Goal: Answer question/provide support

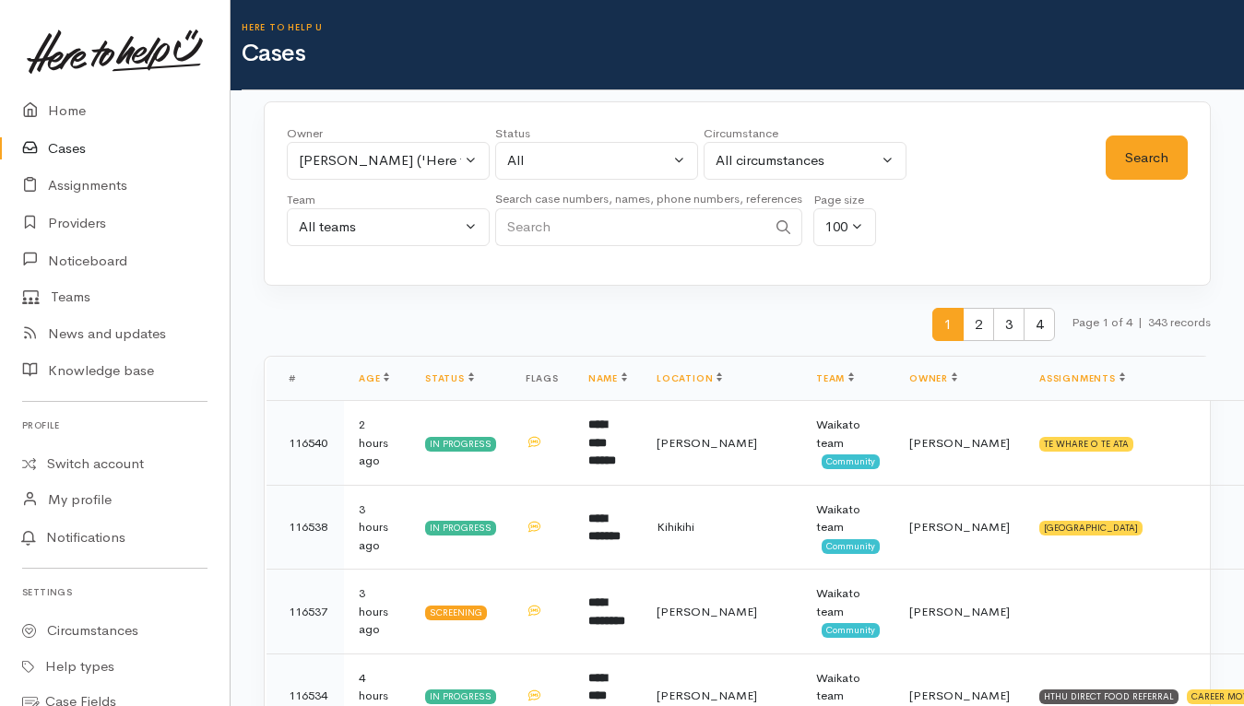
select select "2109"
select select "All"
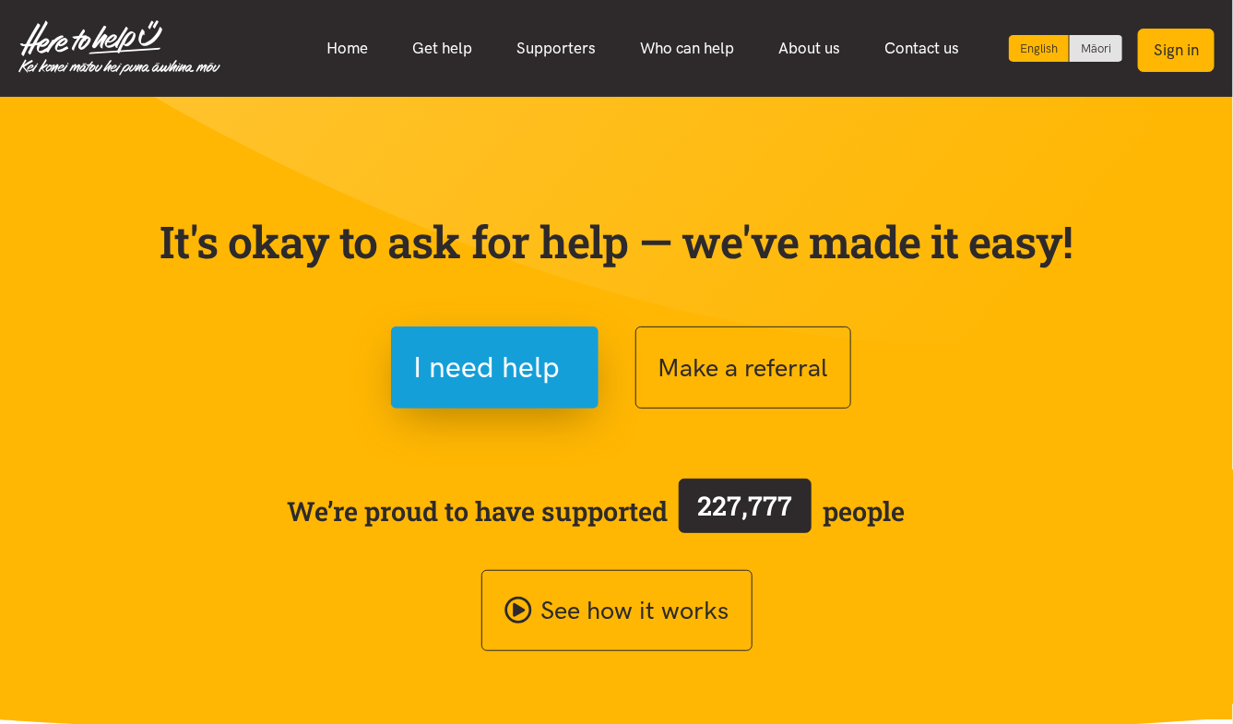
drag, startPoint x: 1176, startPoint y: 80, endPoint x: 1189, endPoint y: 55, distance: 28.0
click at [1189, 55] on nav "English Māori Home Get help Supporters Who can help About us" at bounding box center [616, 48] width 1233 height 97
click at [1189, 55] on button "Sign in" at bounding box center [1176, 50] width 77 height 43
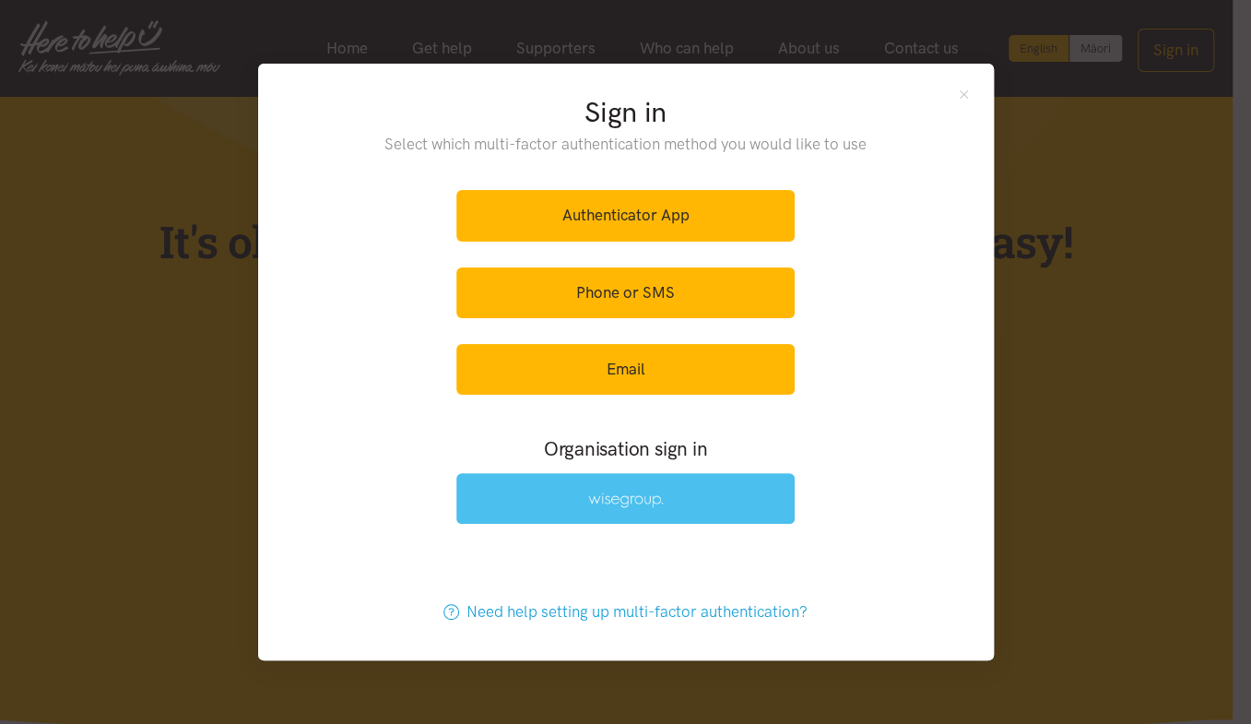
click at [628, 502] on img at bounding box center [626, 500] width 76 height 16
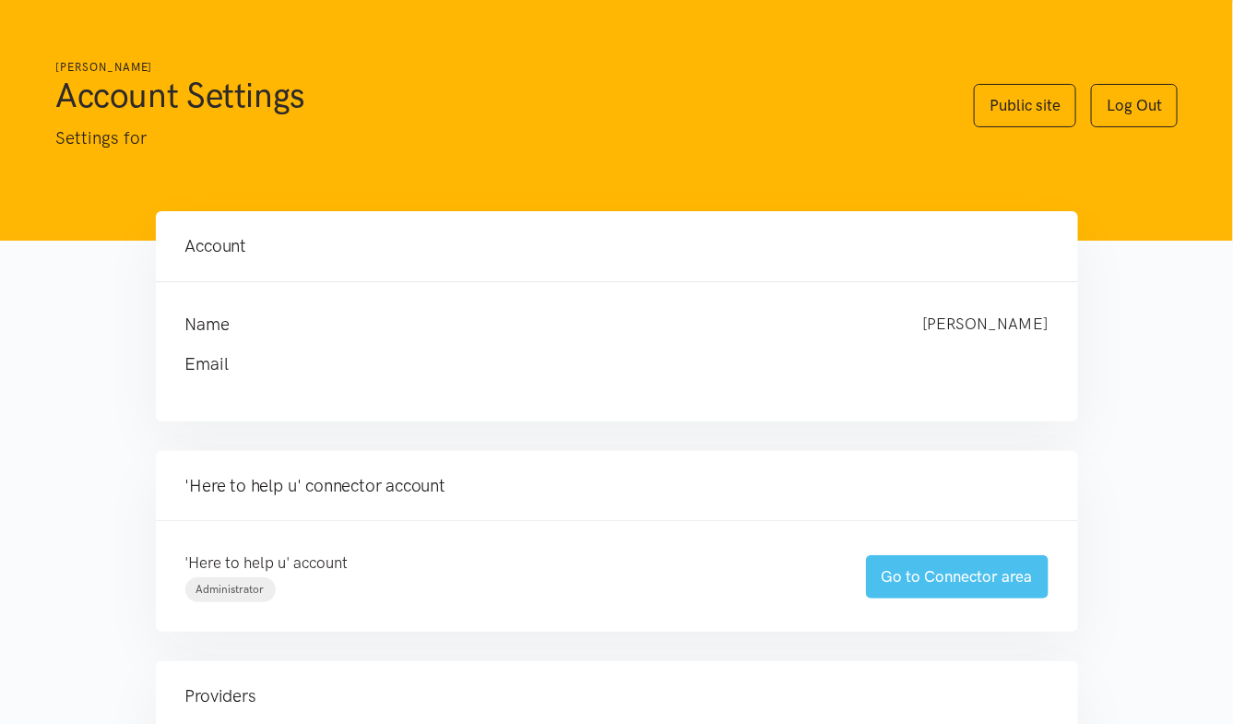
click at [955, 581] on link "Go to Connector area" at bounding box center [957, 576] width 183 height 43
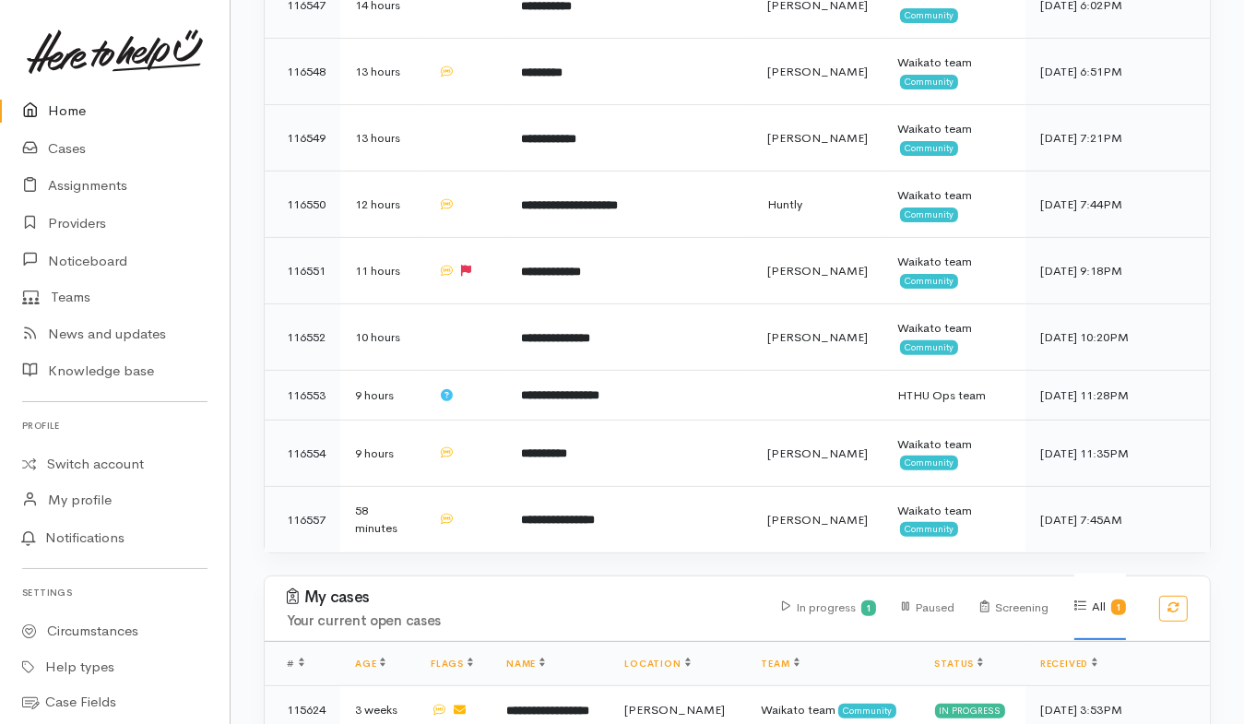
scroll to position [632, 0]
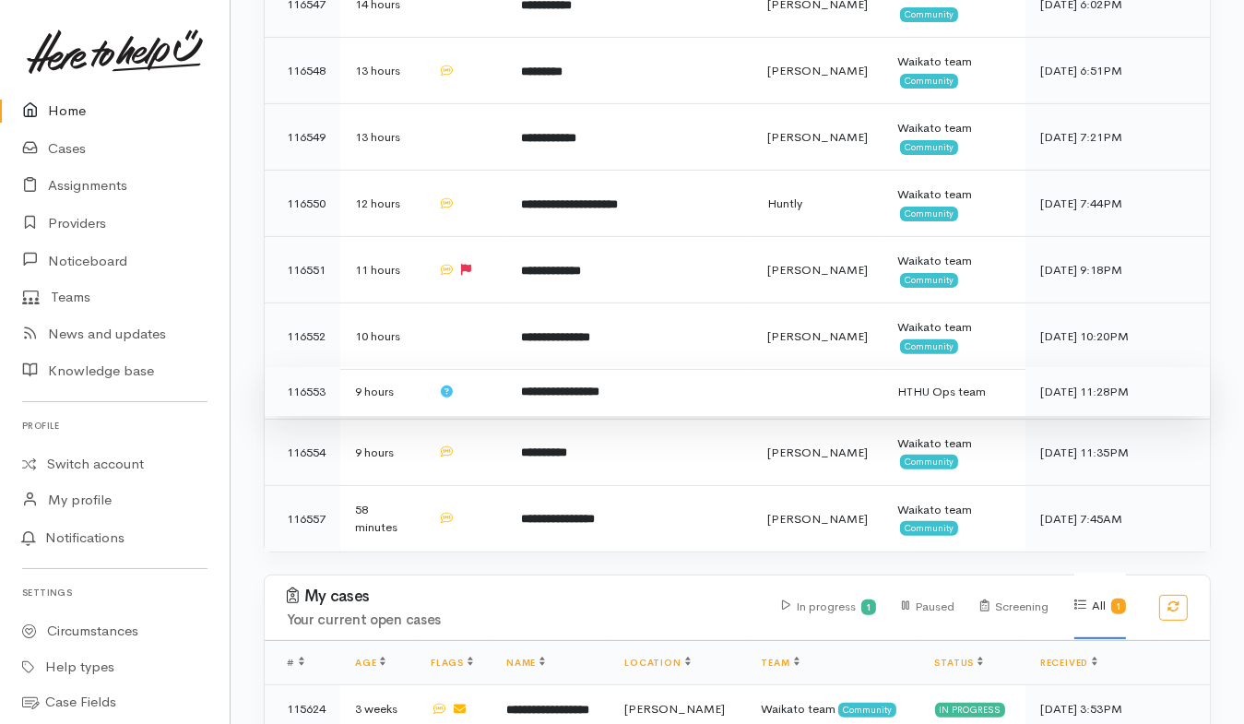
click at [743, 367] on td "**********" at bounding box center [629, 392] width 246 height 50
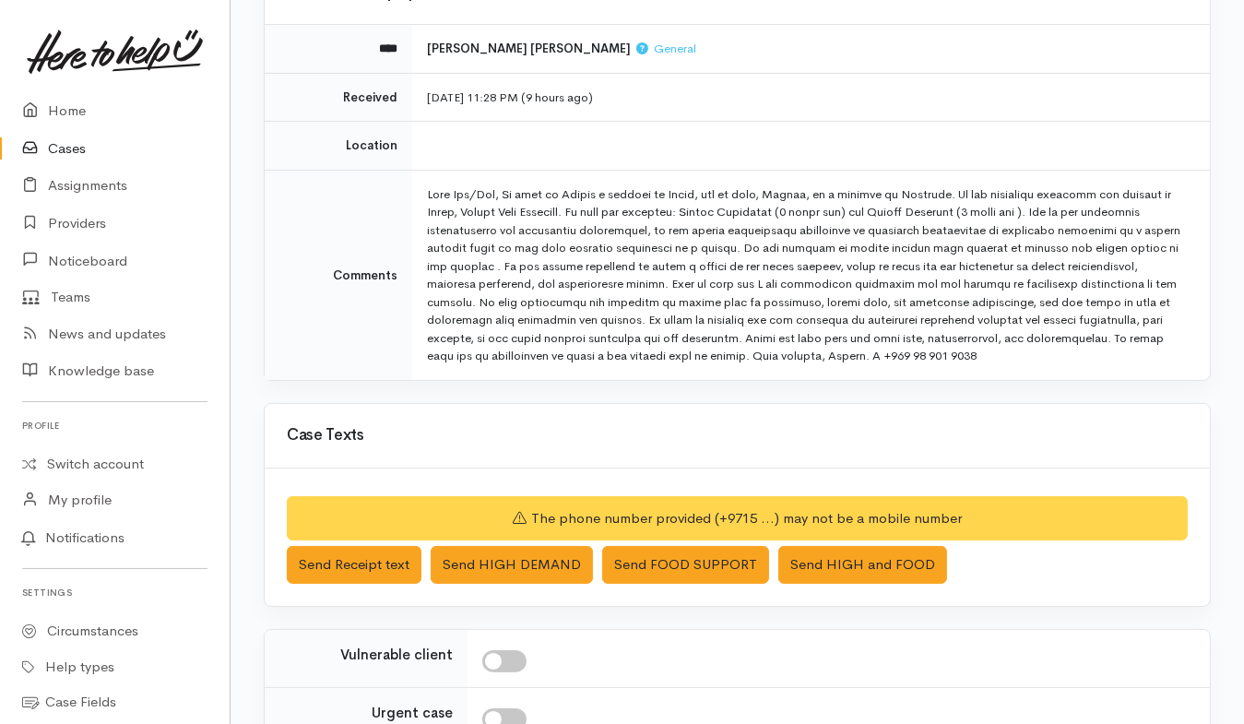
scroll to position [441, 0]
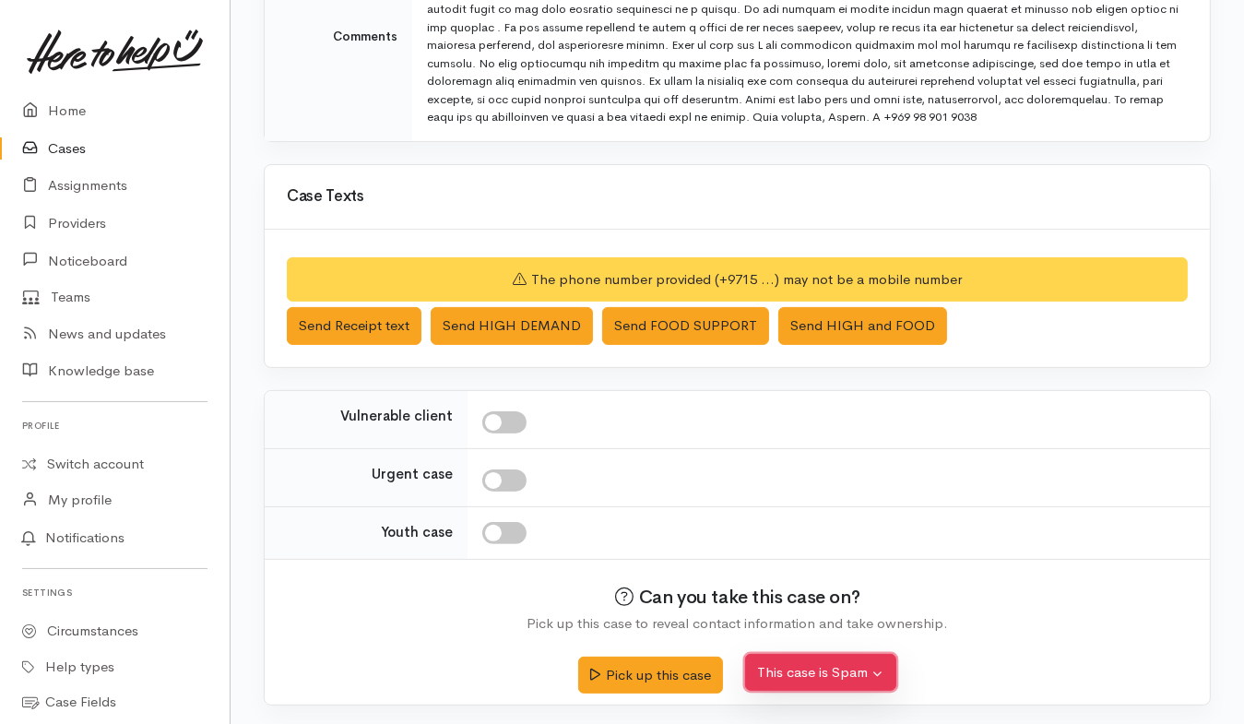
click at [869, 673] on button "This case is Spam" at bounding box center [820, 673] width 151 height 38
click at [836, 627] on button "Yes, cancel this case as spam" at bounding box center [868, 630] width 245 height 29
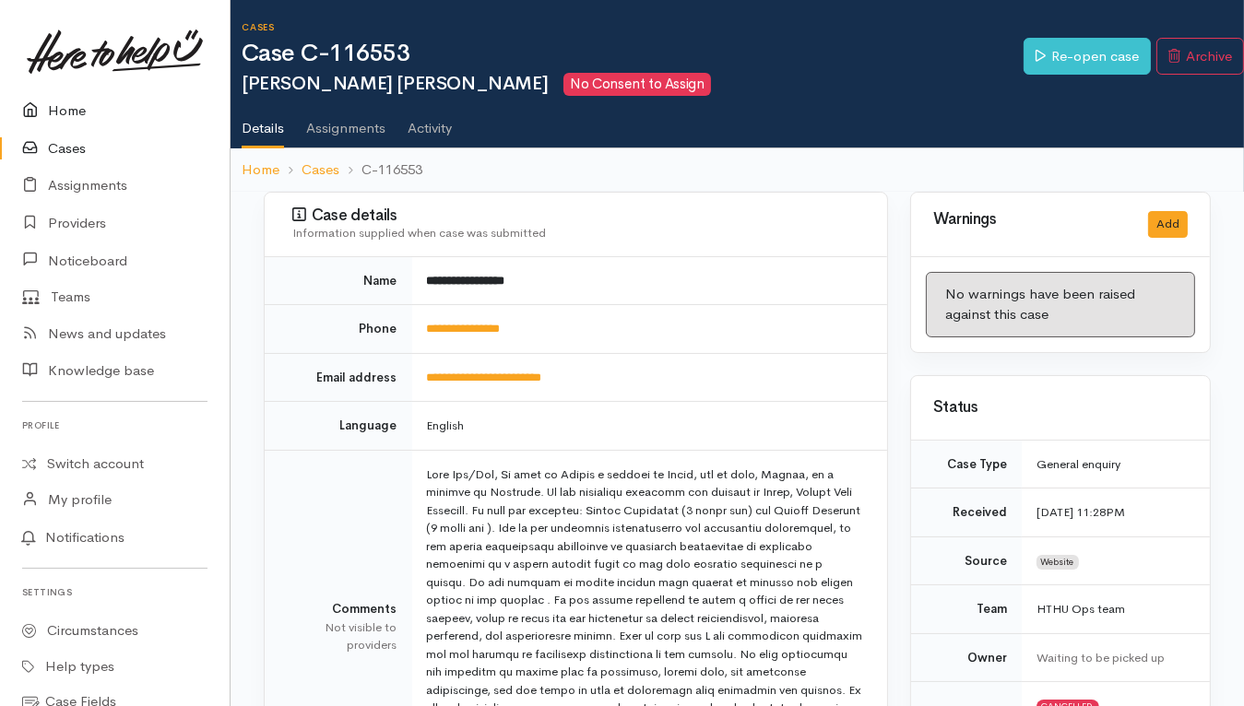
click at [60, 109] on link "Home" at bounding box center [115, 111] width 230 height 38
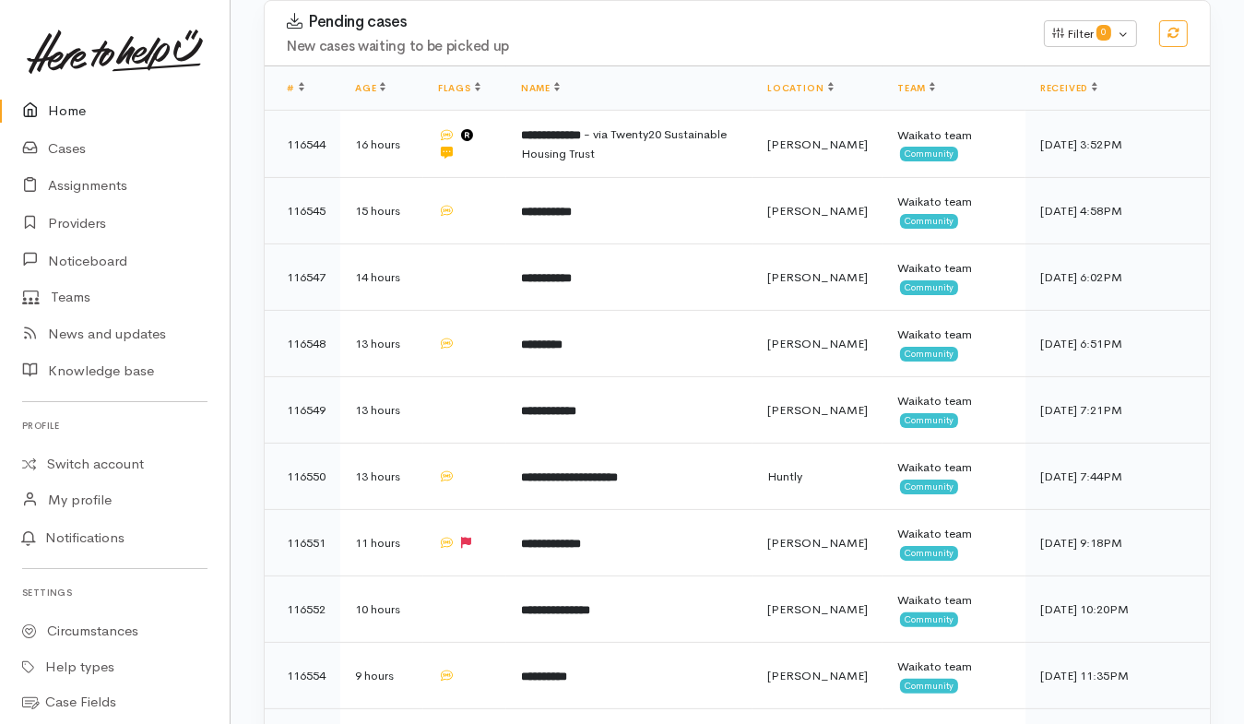
scroll to position [351, 0]
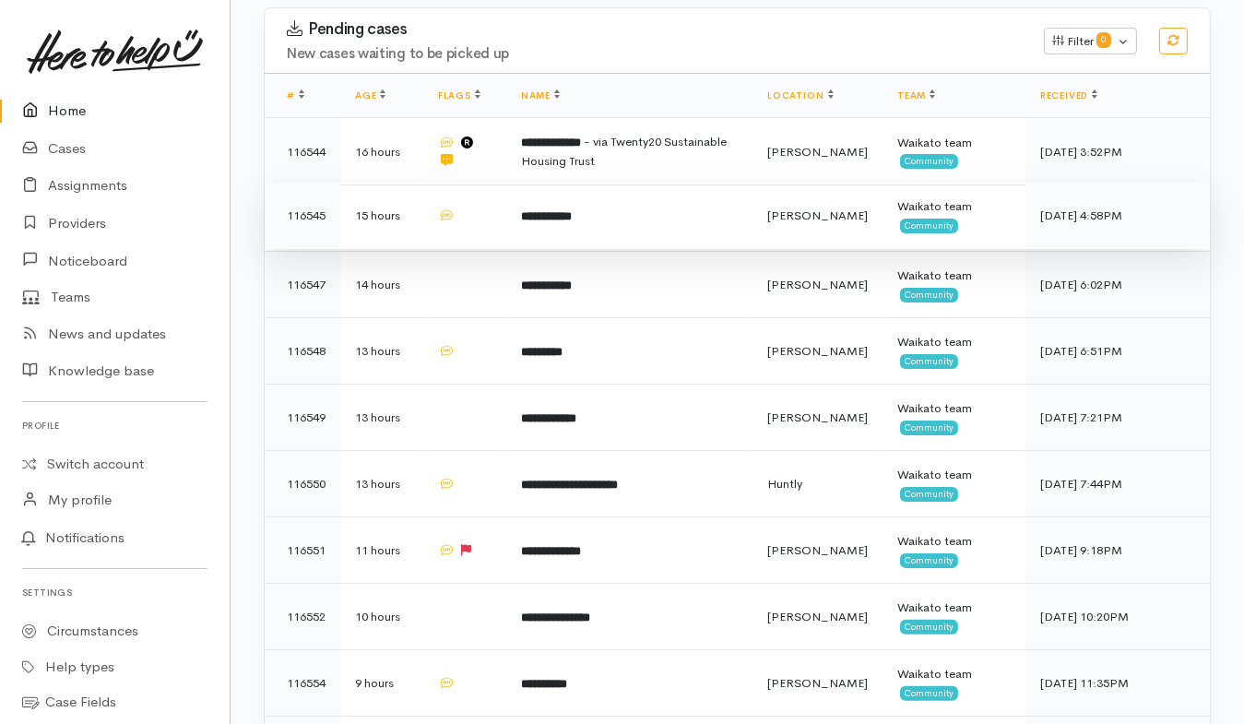
click at [675, 183] on td "**********" at bounding box center [629, 216] width 246 height 66
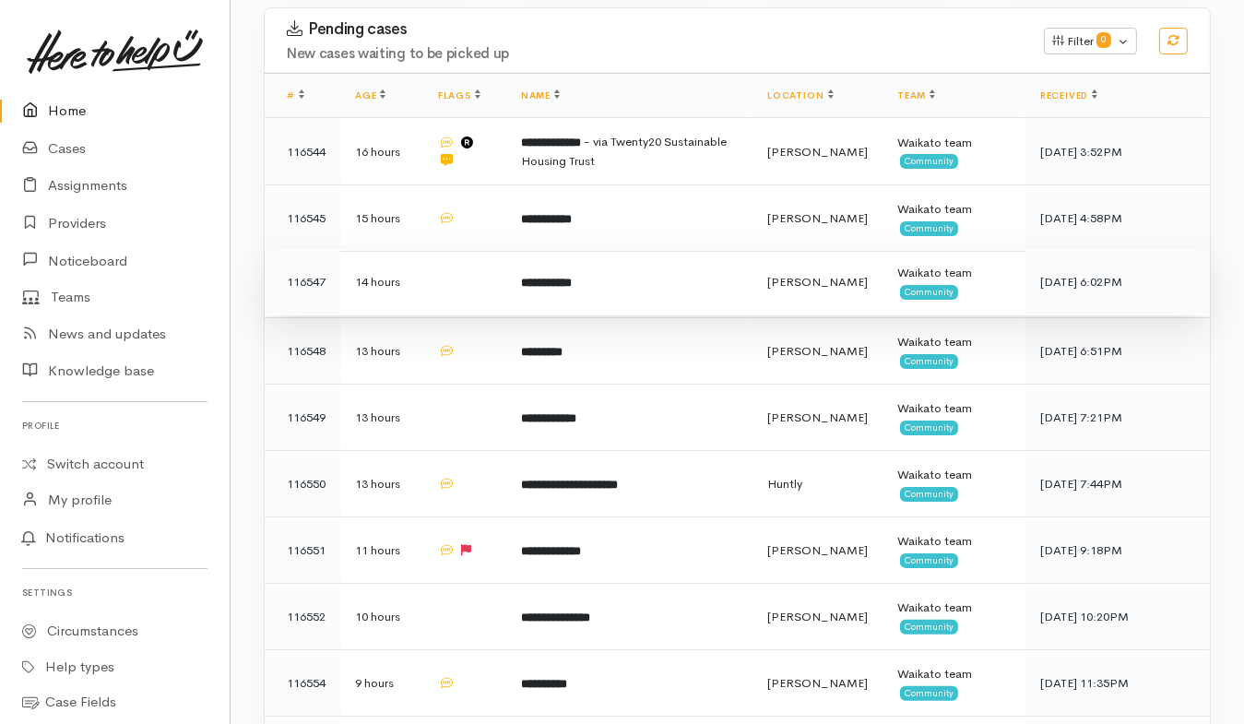
click at [645, 249] on td "**********" at bounding box center [629, 282] width 246 height 66
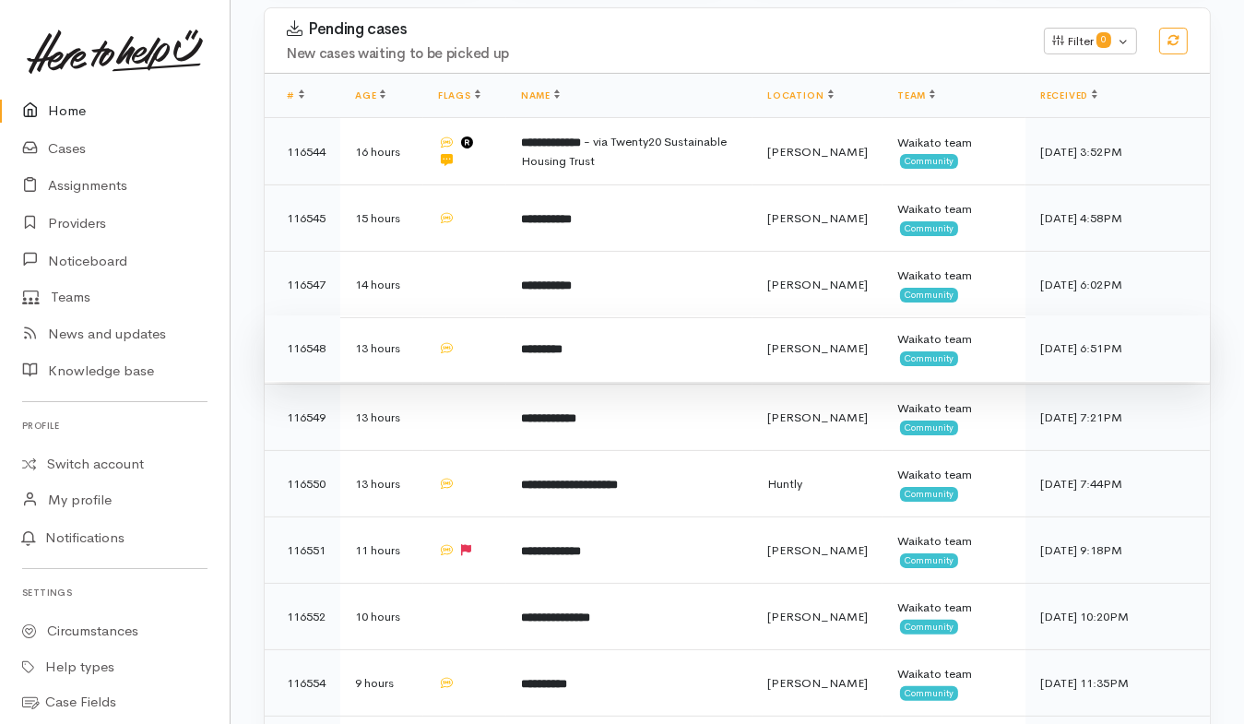
click at [660, 315] on td "*********" at bounding box center [629, 348] width 246 height 66
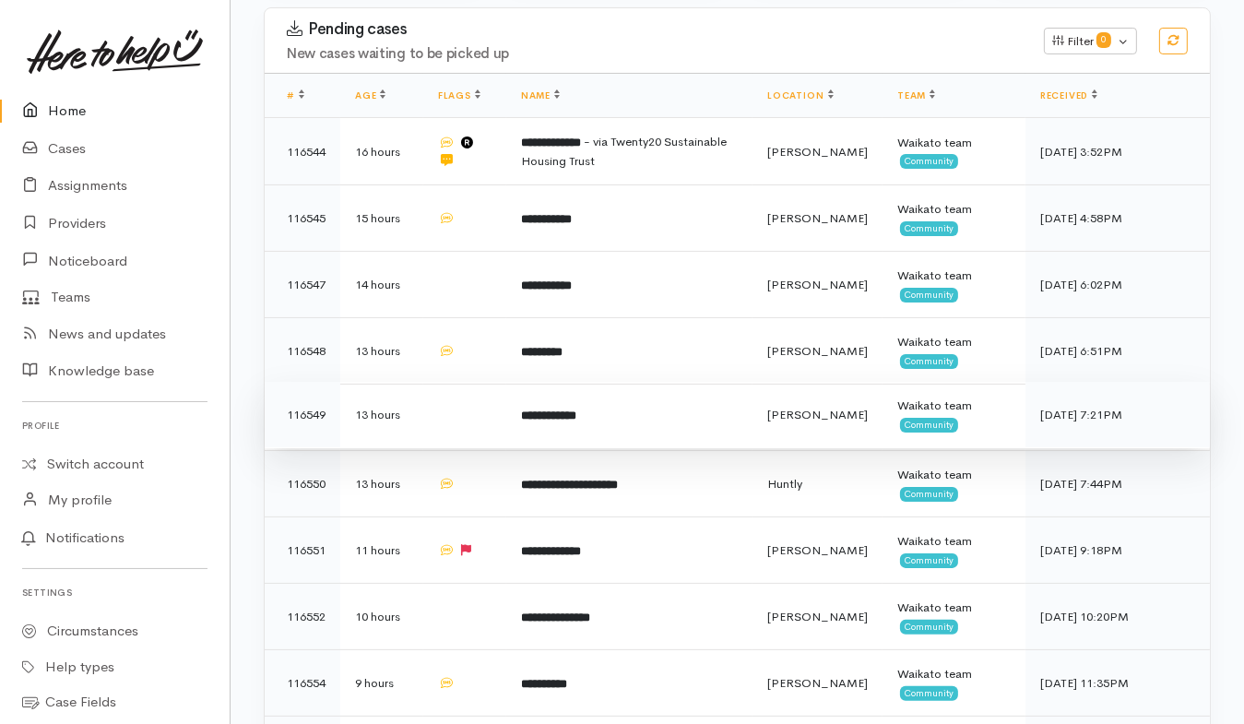
click at [668, 382] on td "**********" at bounding box center [629, 415] width 246 height 66
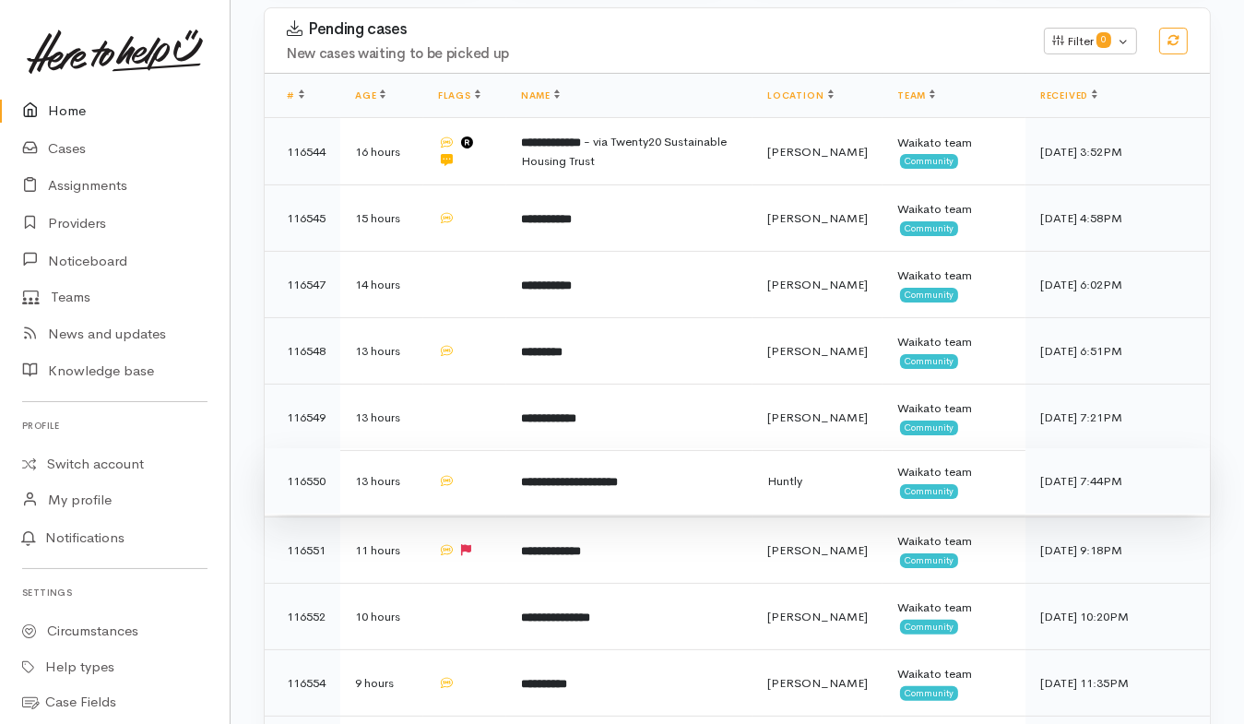
click at [697, 448] on td "**********" at bounding box center [629, 481] width 246 height 66
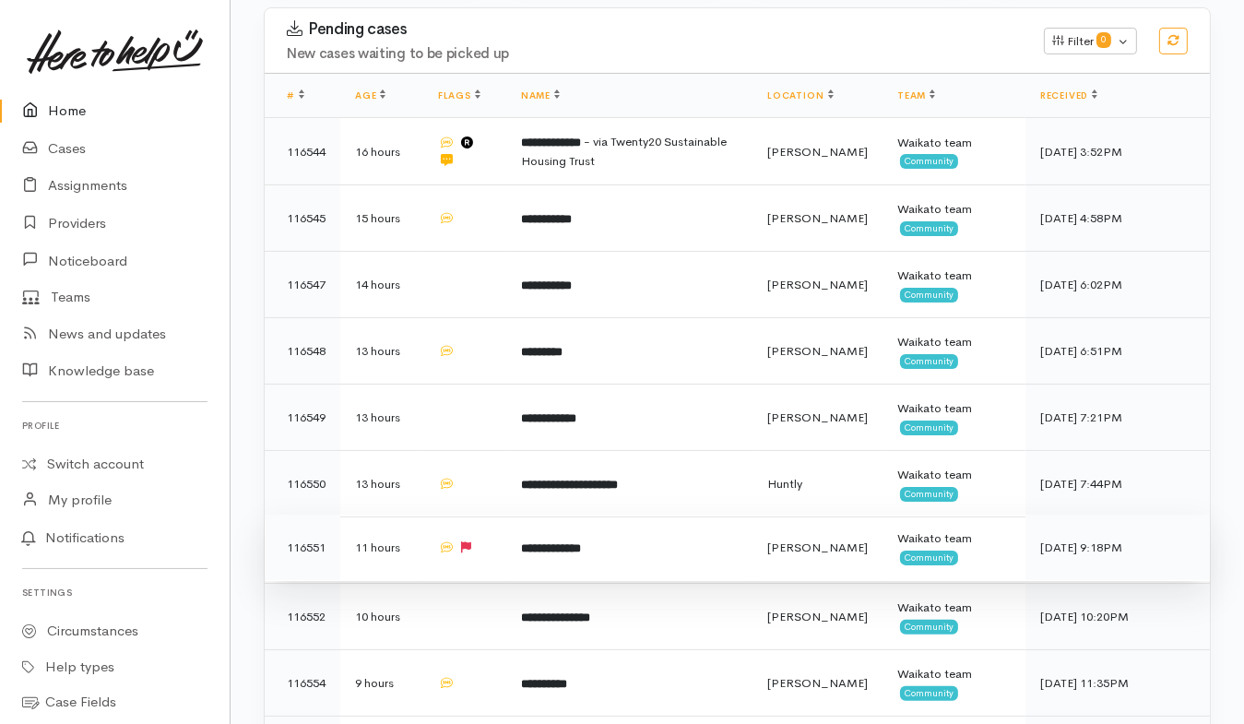
click at [668, 514] on td "**********" at bounding box center [629, 547] width 246 height 66
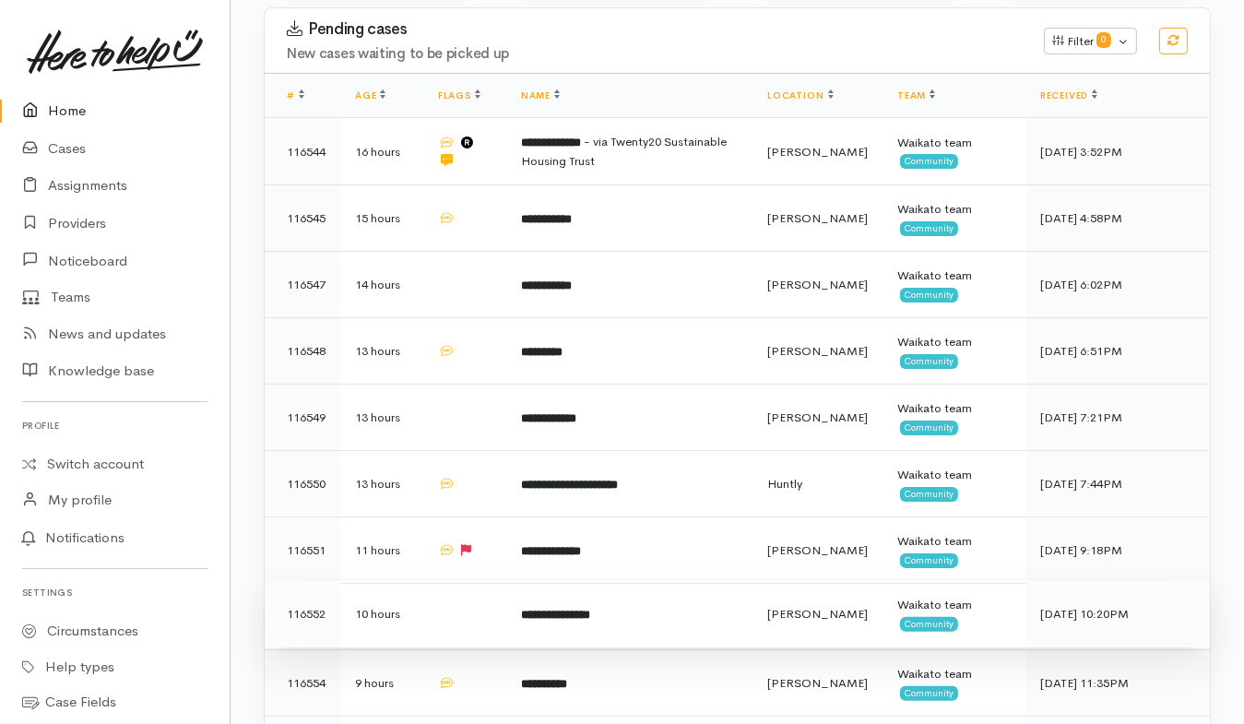
click at [678, 581] on td "**********" at bounding box center [629, 614] width 246 height 66
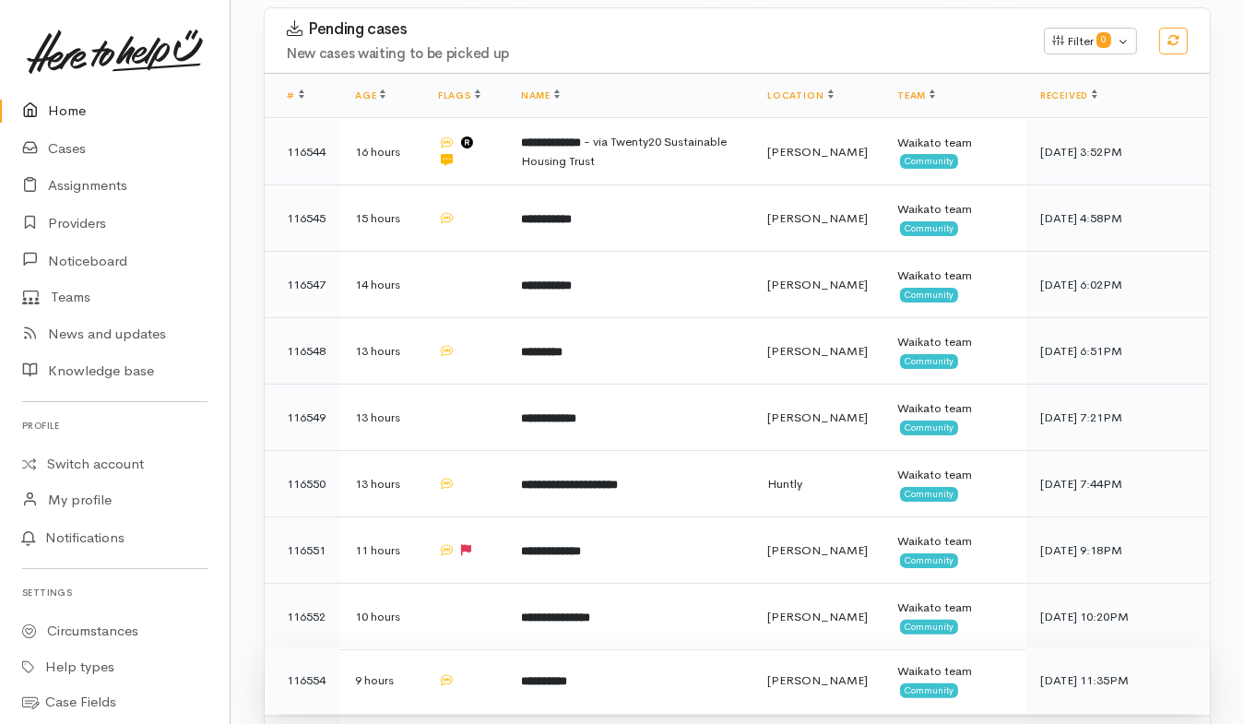
click at [681, 647] on td "**********" at bounding box center [629, 680] width 246 height 66
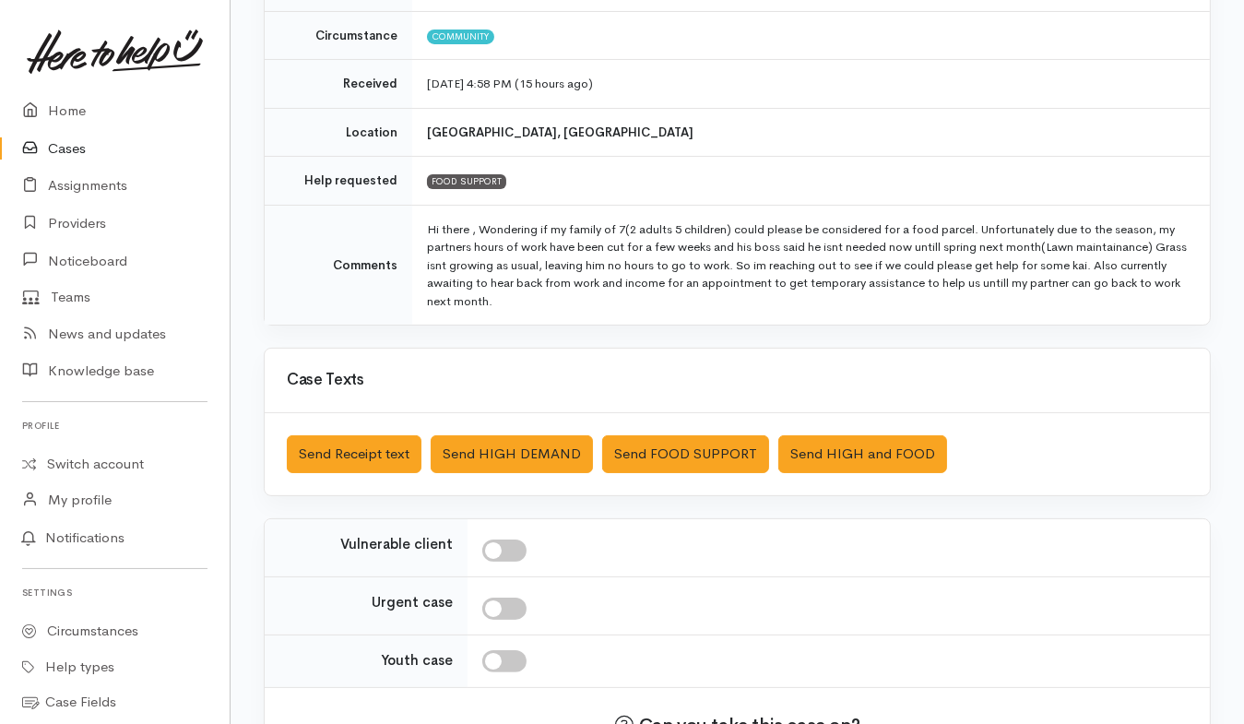
scroll to position [266, 0]
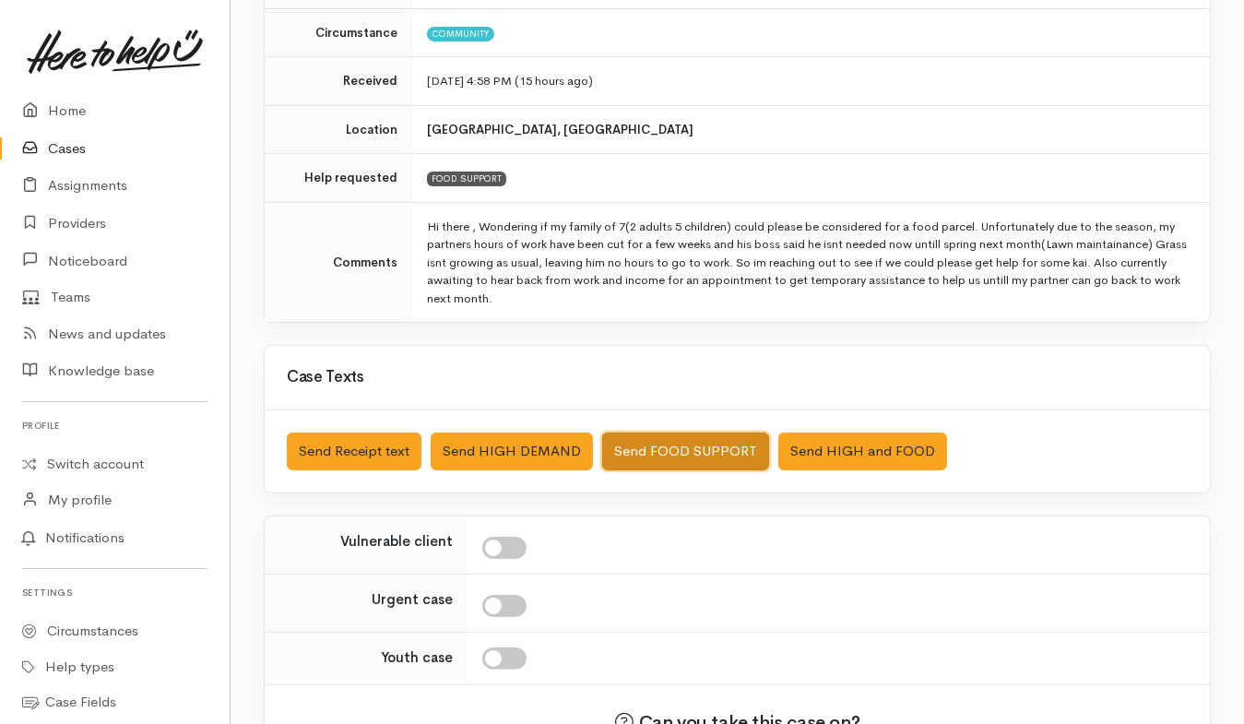
click at [689, 452] on button "Send FOOD SUPPORT" at bounding box center [685, 451] width 167 height 38
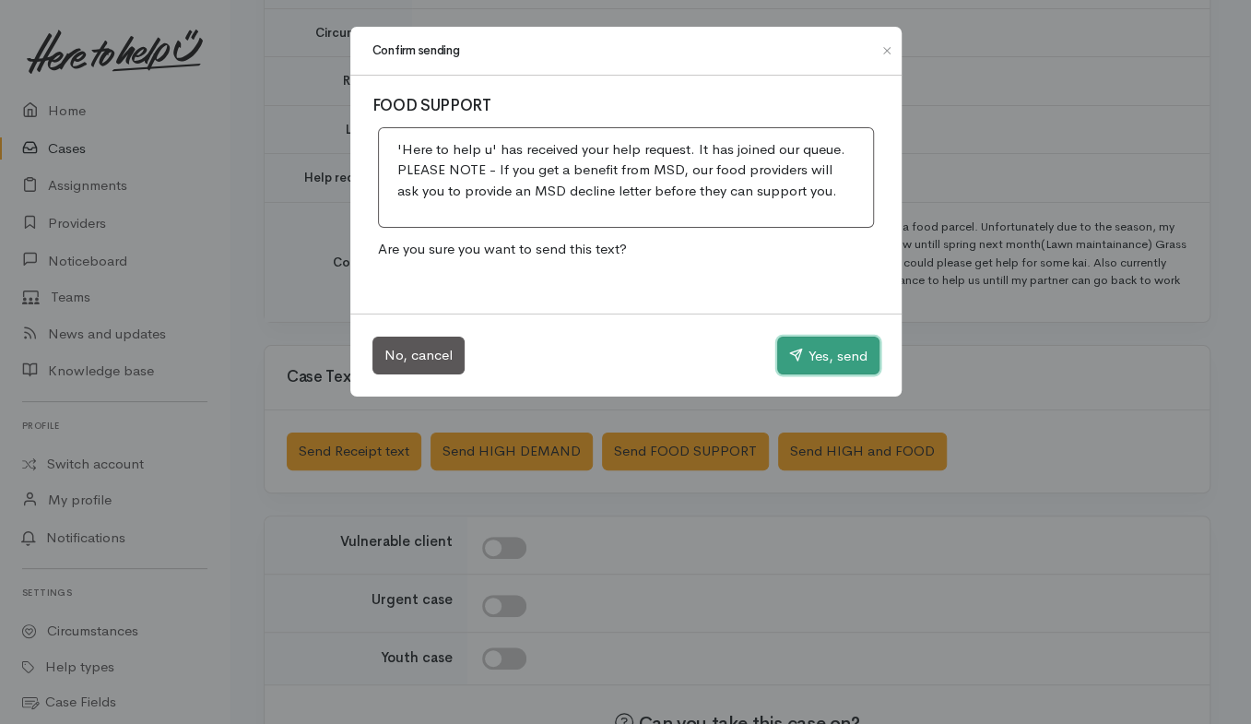
click at [828, 355] on button "Yes, send" at bounding box center [828, 356] width 102 height 39
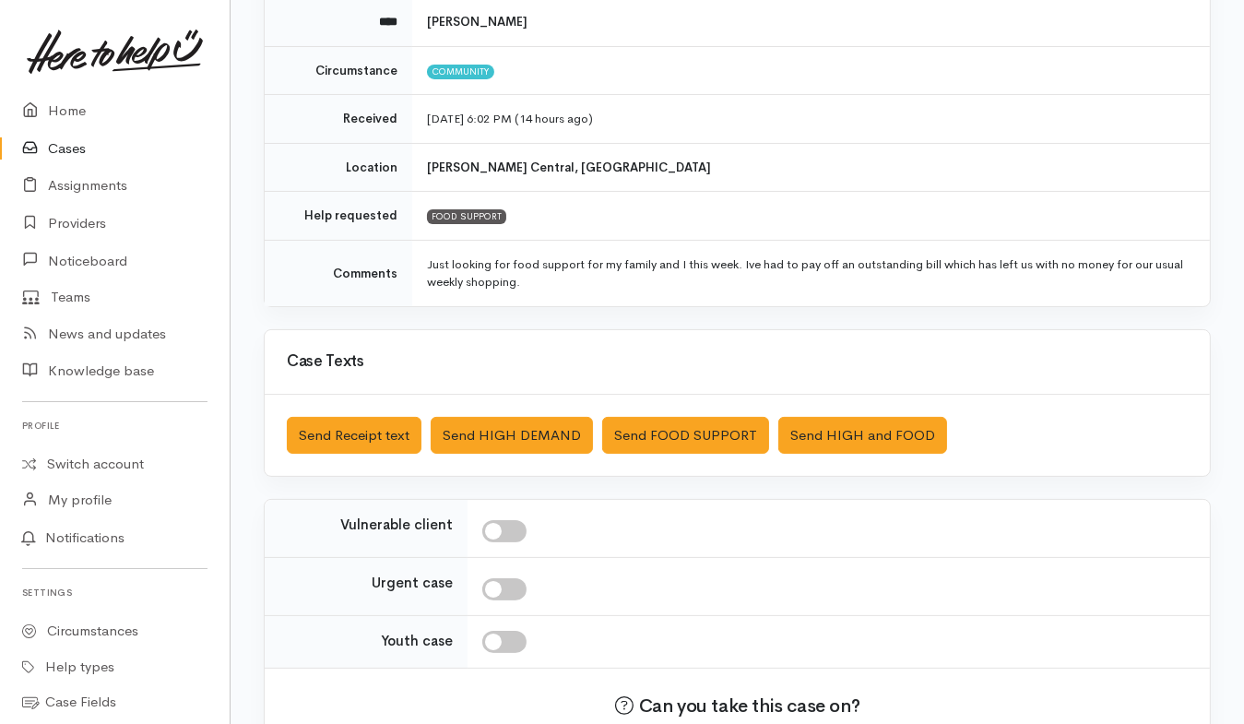
scroll to position [234, 0]
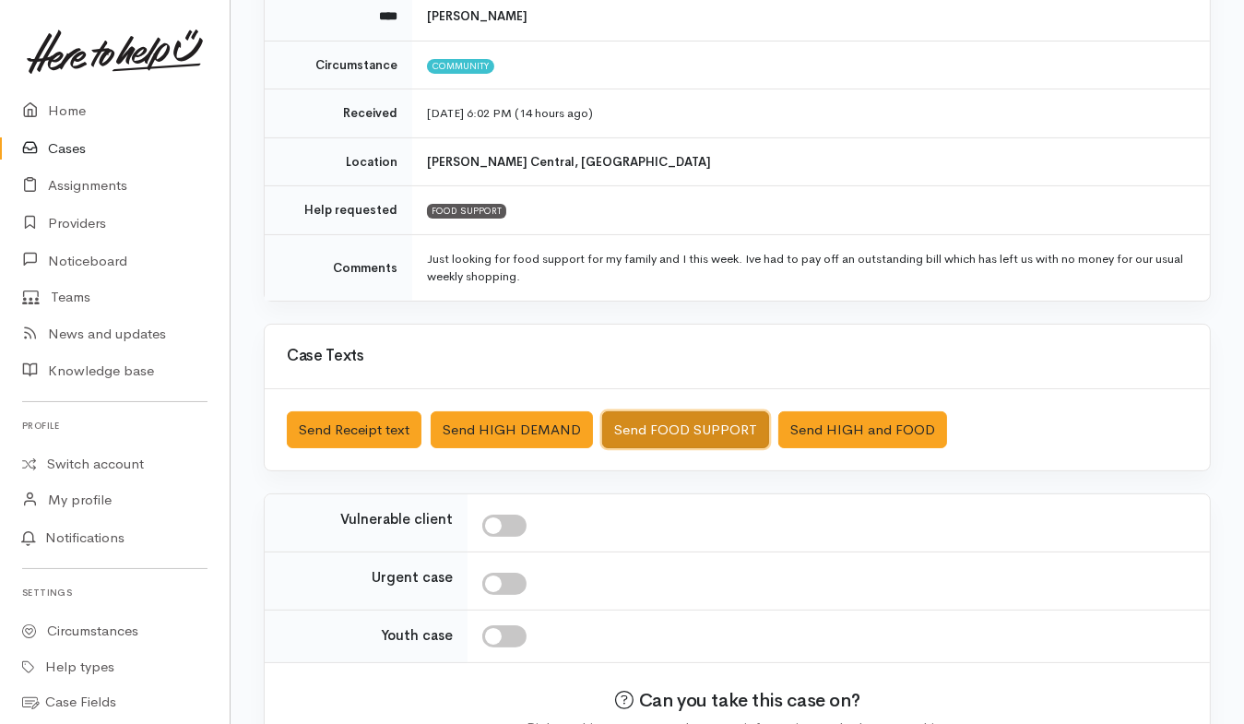
click at [686, 419] on button "Send FOOD SUPPORT" at bounding box center [685, 430] width 167 height 38
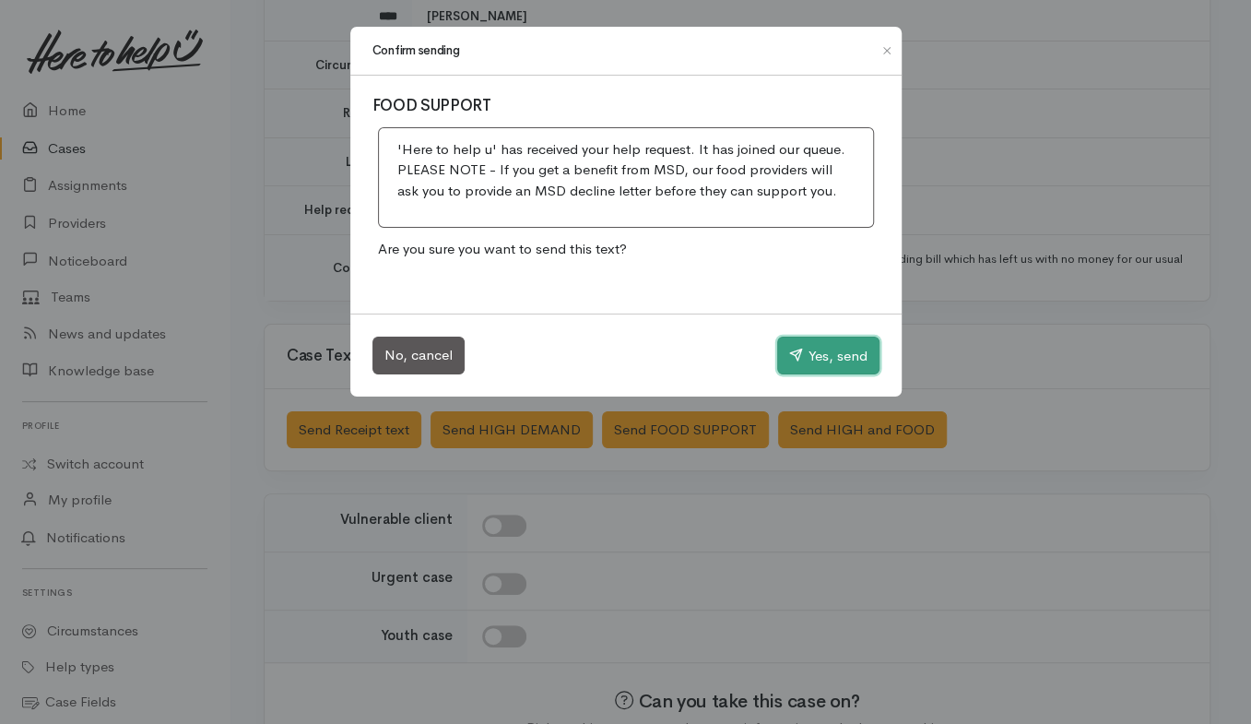
click at [816, 371] on button "Yes, send" at bounding box center [828, 356] width 102 height 39
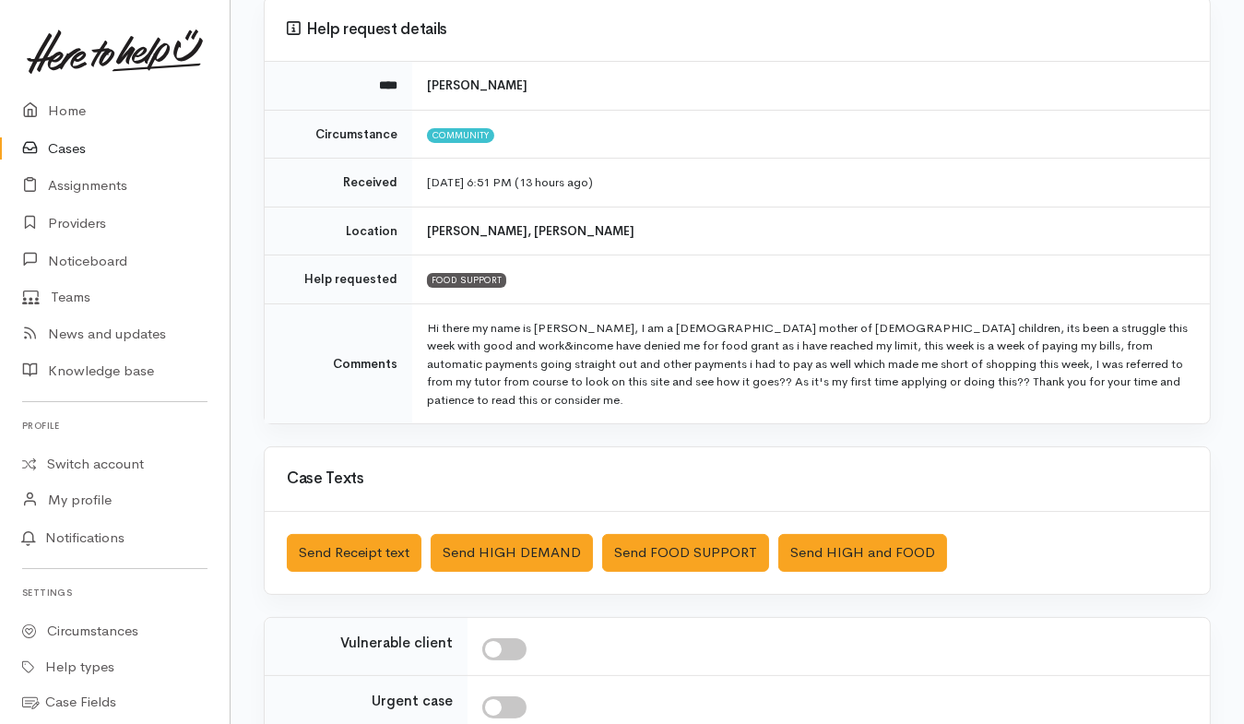
scroll to position [243, 0]
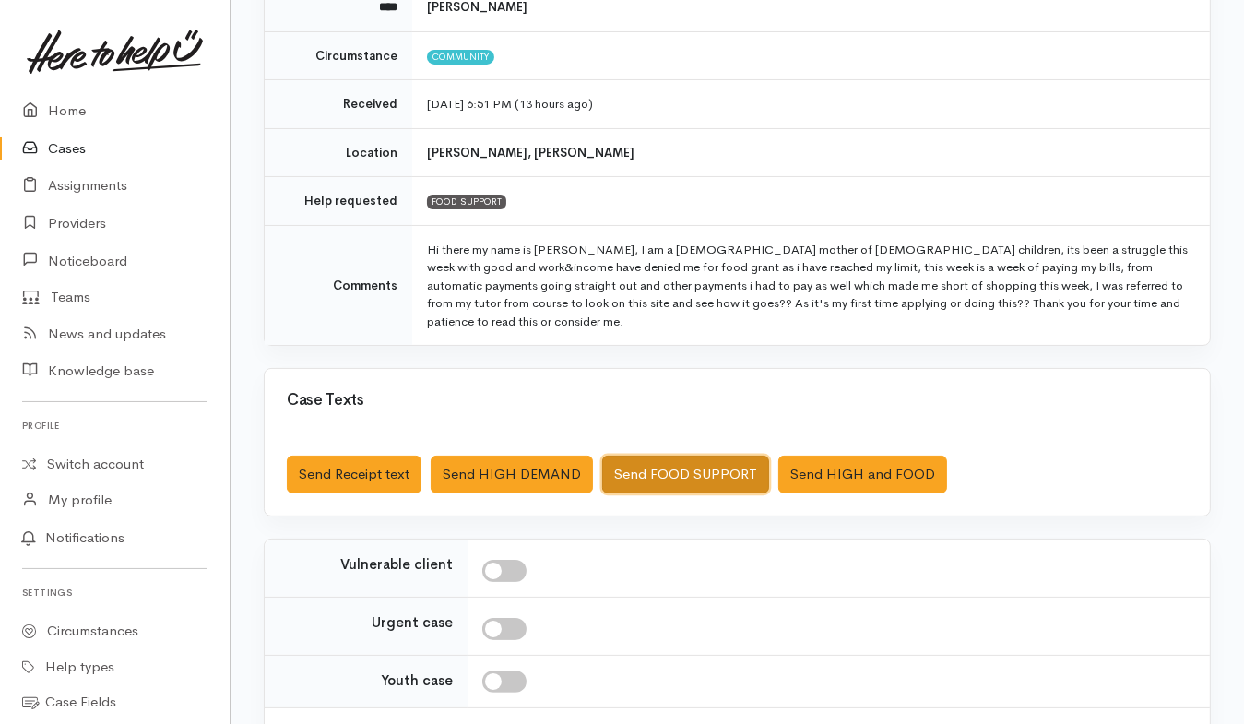
click at [659, 455] on button "Send FOOD SUPPORT" at bounding box center [685, 474] width 167 height 38
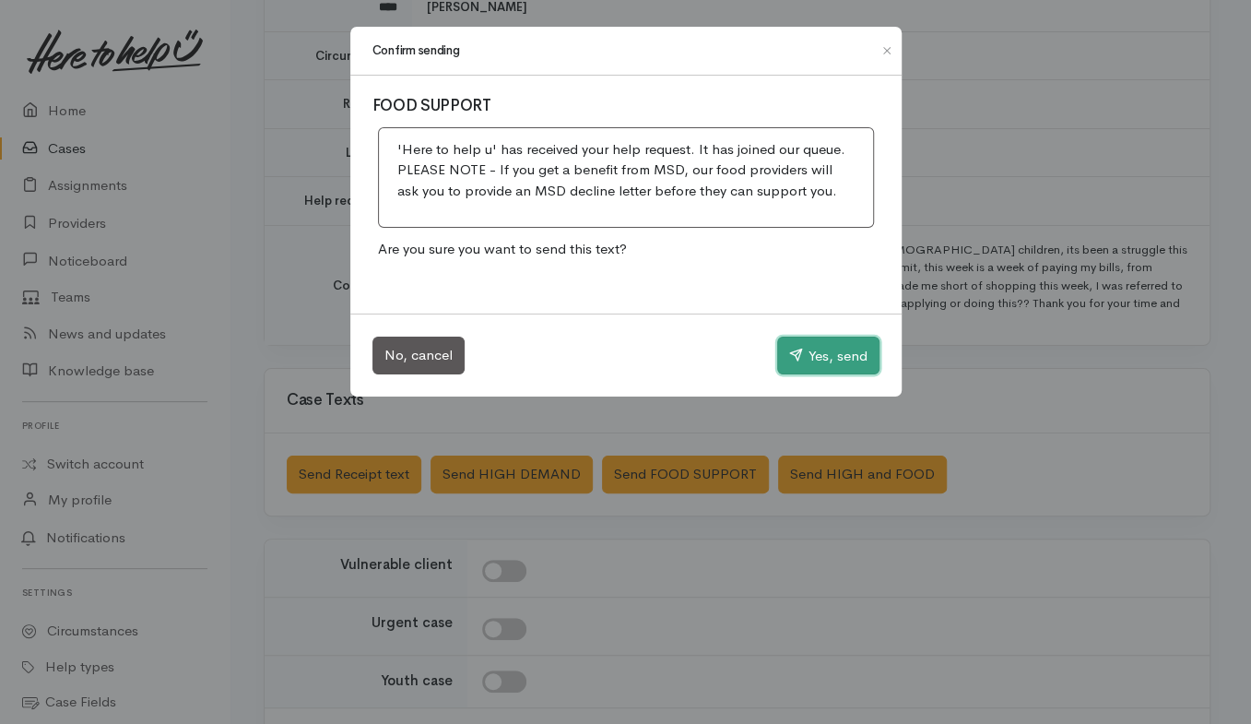
click at [830, 350] on button "Yes, send" at bounding box center [828, 356] width 102 height 39
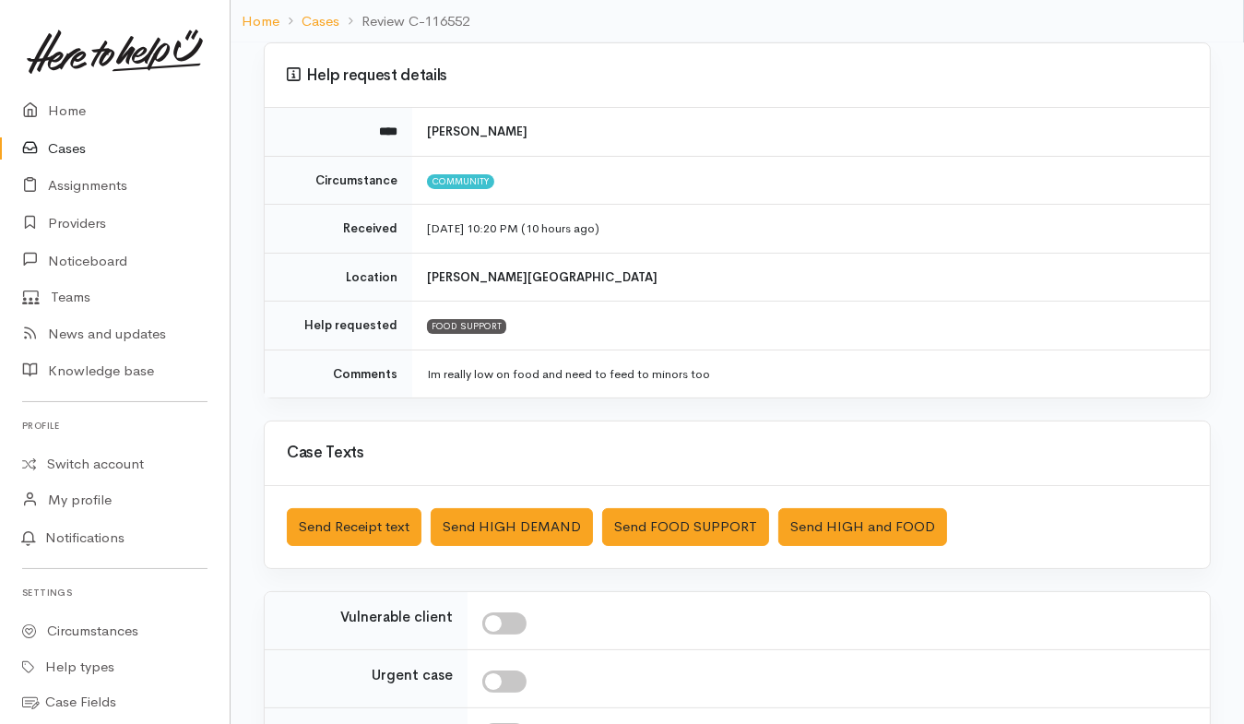
scroll to position [152, 0]
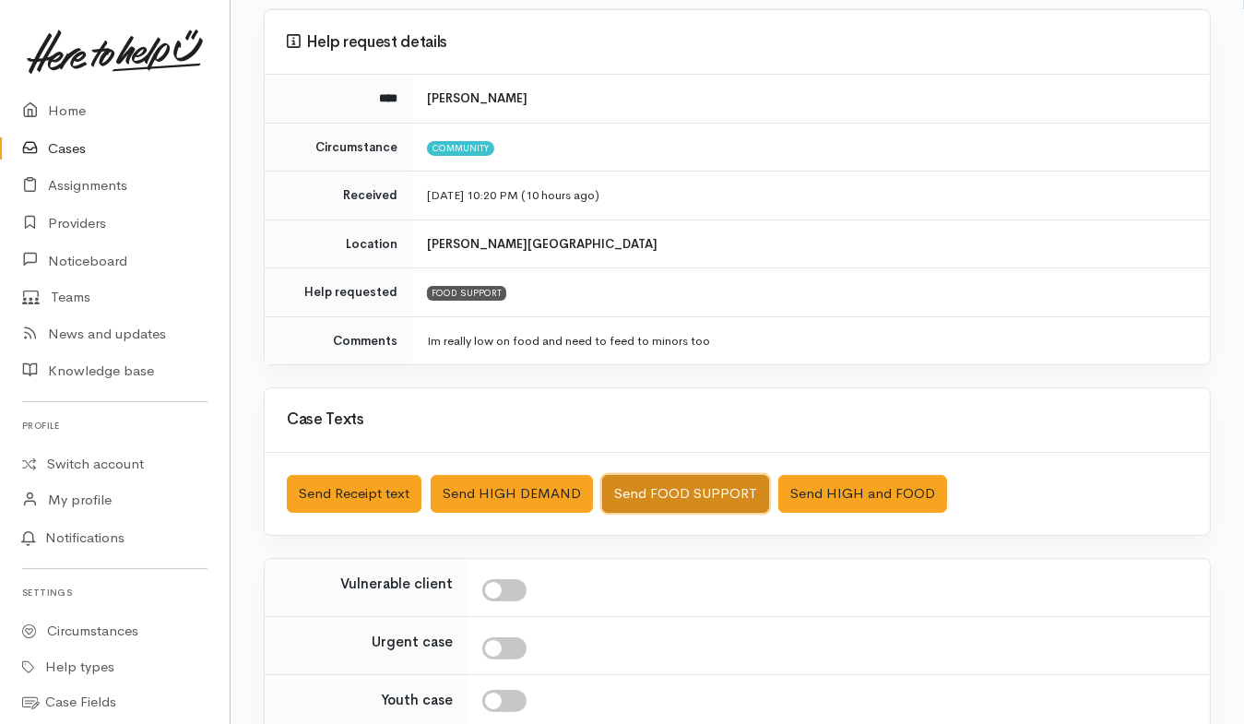
click at [686, 507] on button "Send FOOD SUPPORT" at bounding box center [685, 494] width 167 height 38
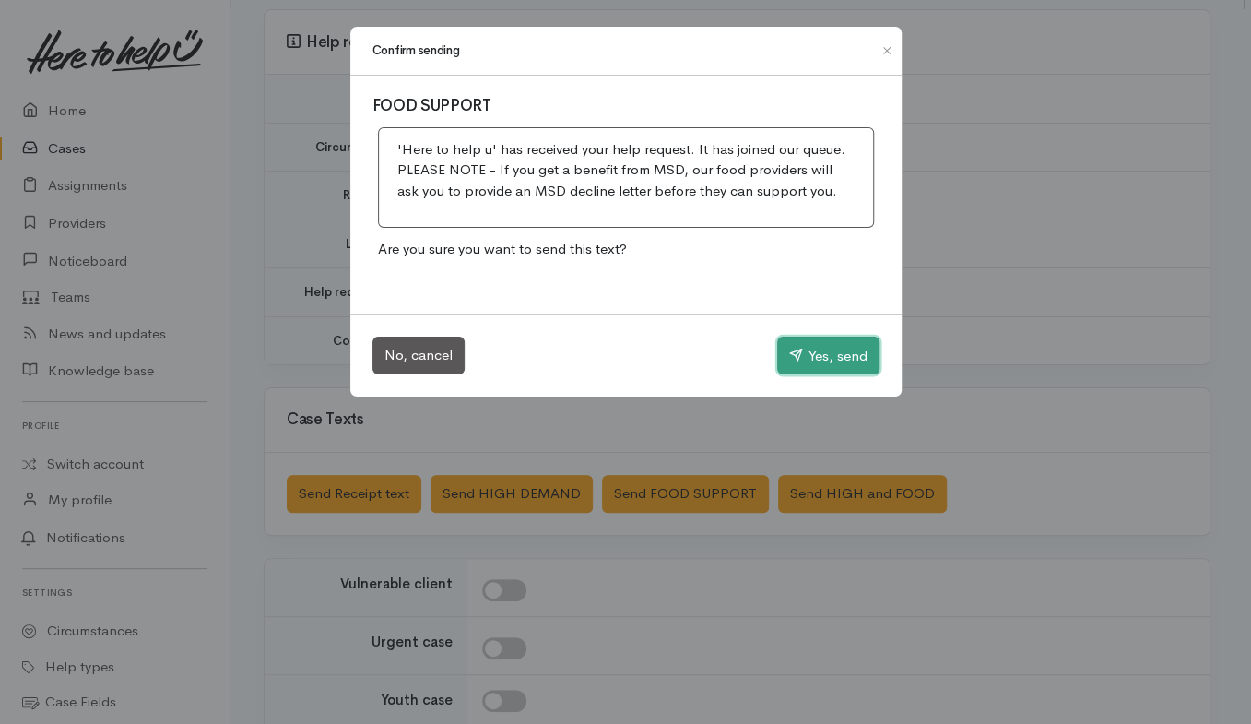
click at [826, 363] on button "Yes, send" at bounding box center [828, 356] width 102 height 39
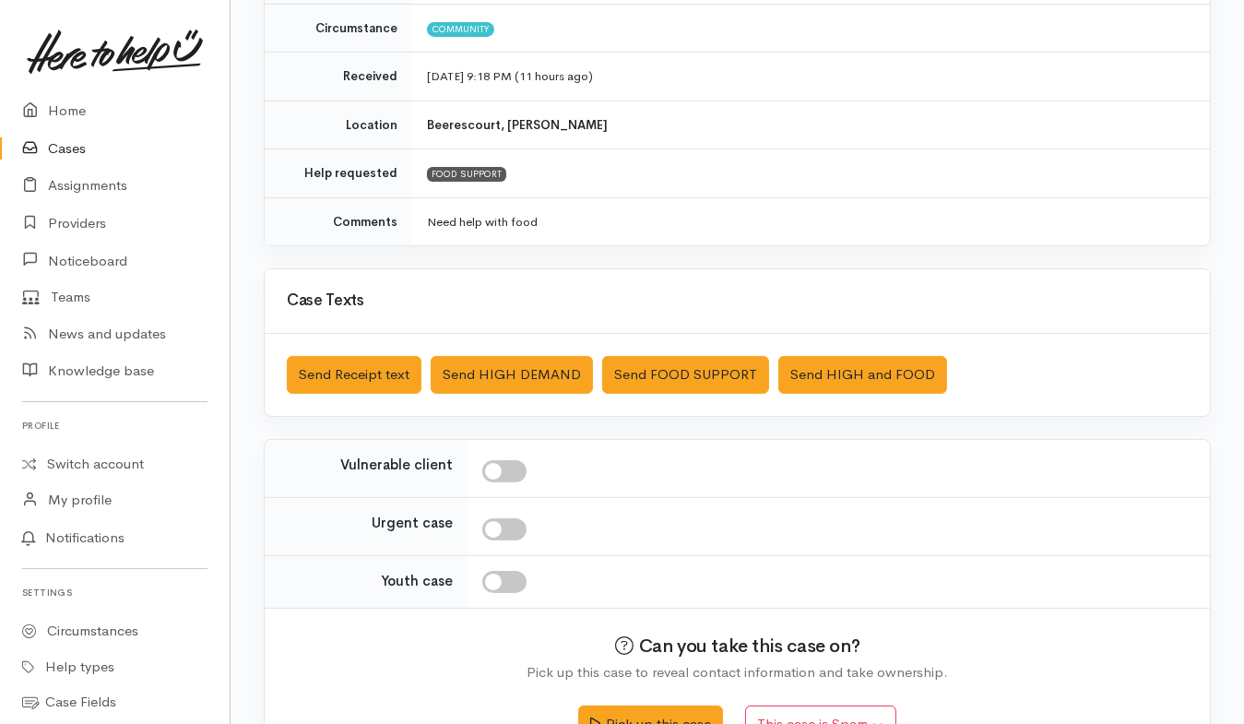
scroll to position [273, 0]
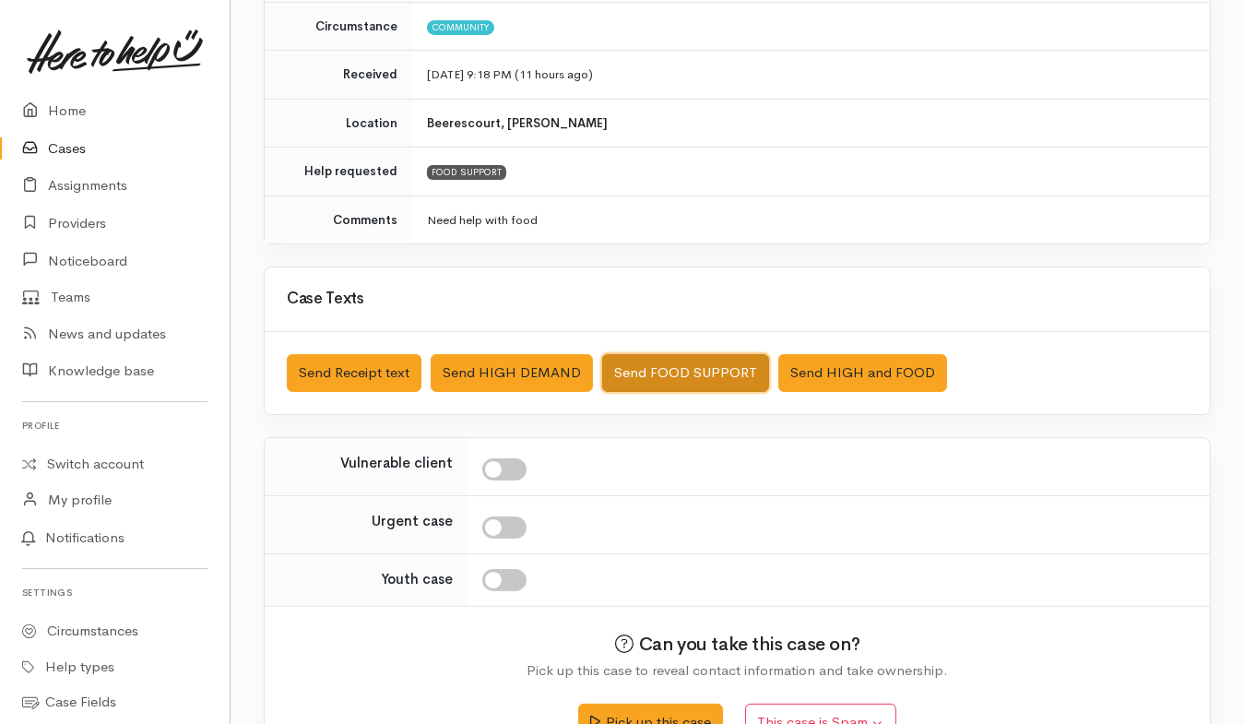
click at [691, 368] on button "Send FOOD SUPPORT" at bounding box center [685, 373] width 167 height 38
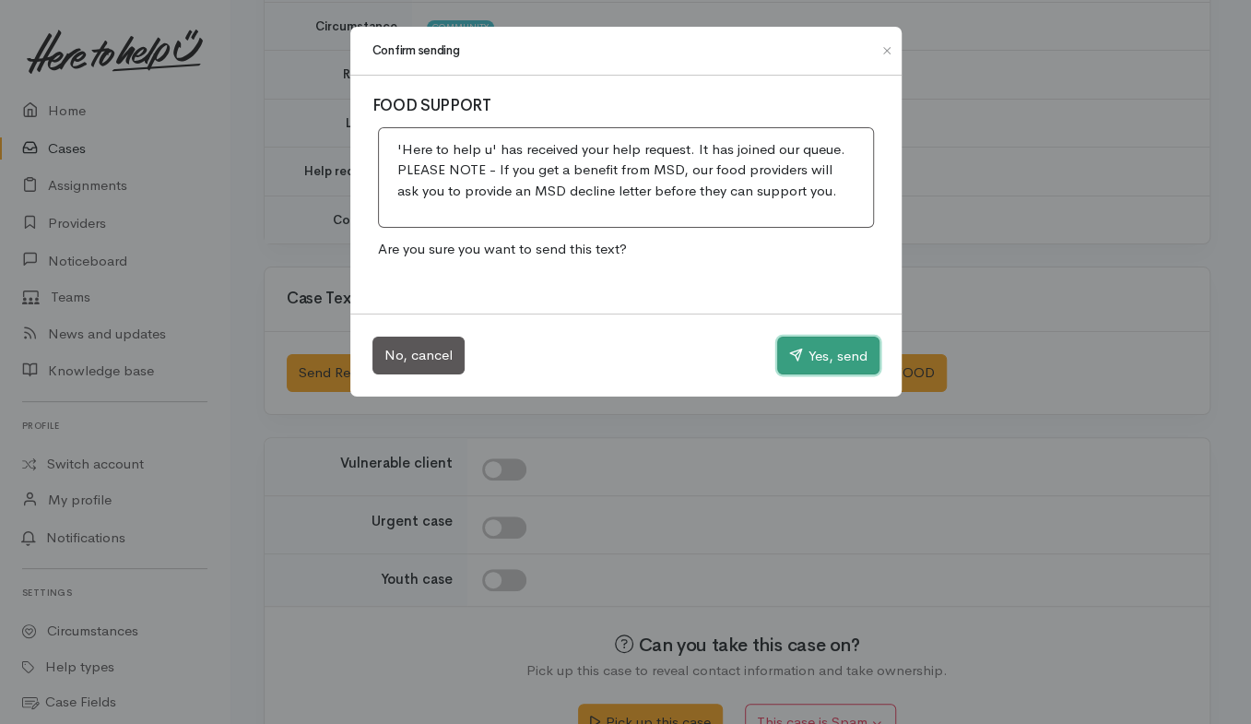
click at [825, 354] on button "Yes, send" at bounding box center [828, 356] width 102 height 39
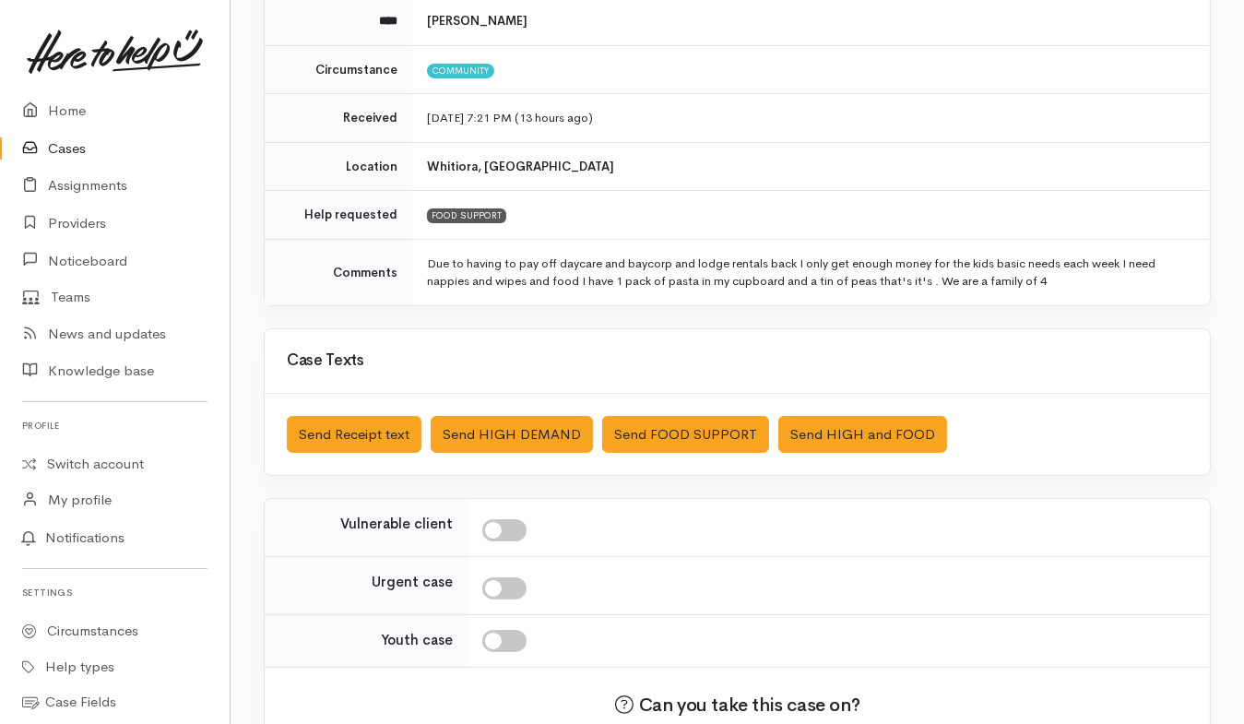
scroll to position [230, 0]
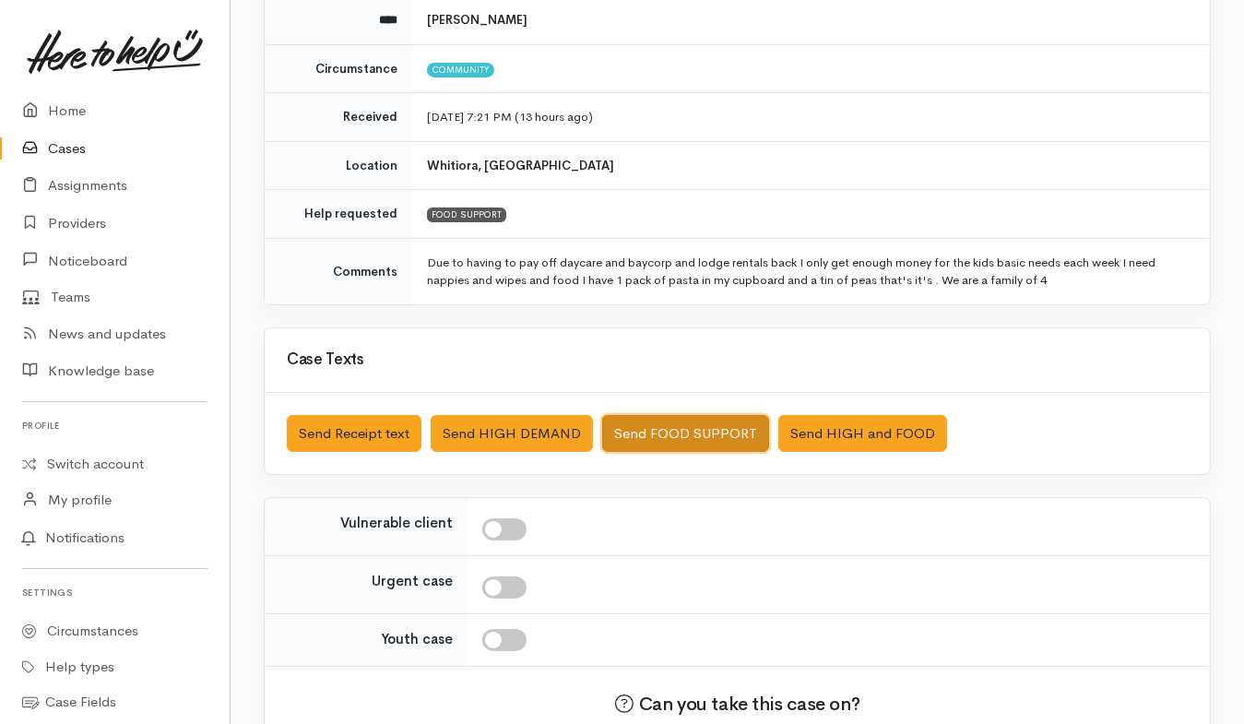
click at [703, 433] on button "Send FOOD SUPPORT" at bounding box center [685, 434] width 167 height 38
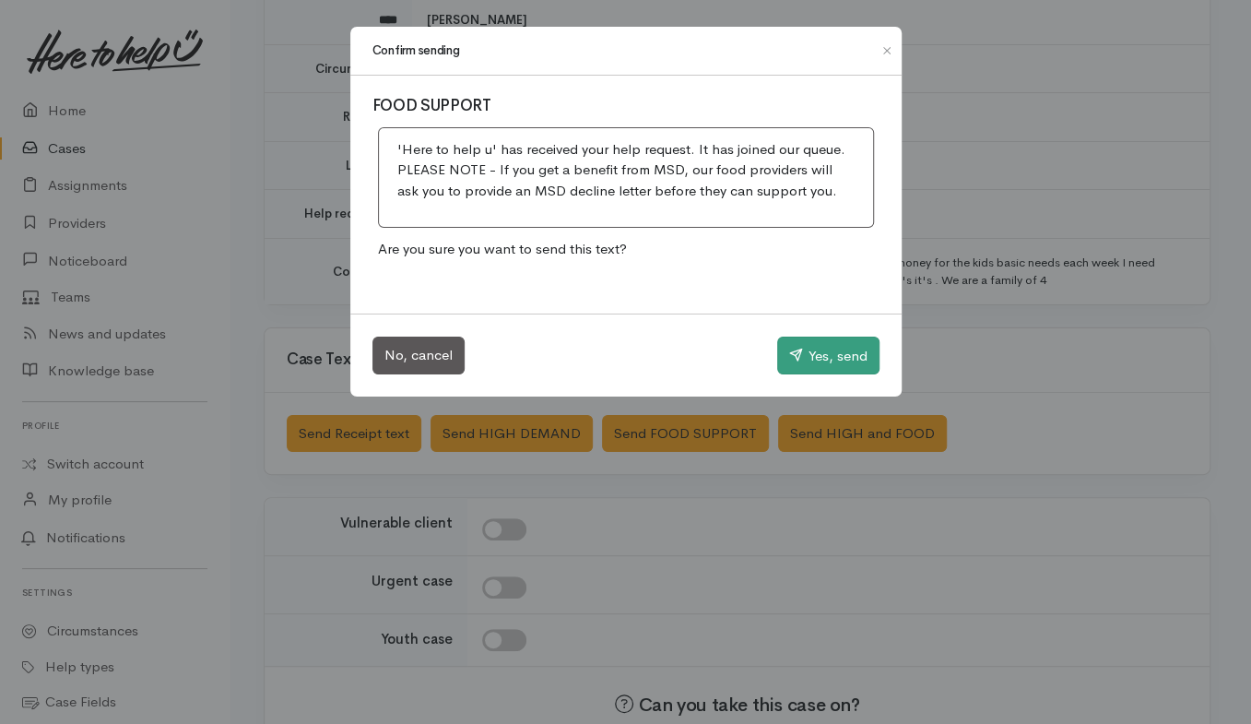
click at [832, 350] on button "Yes, send" at bounding box center [828, 356] width 102 height 39
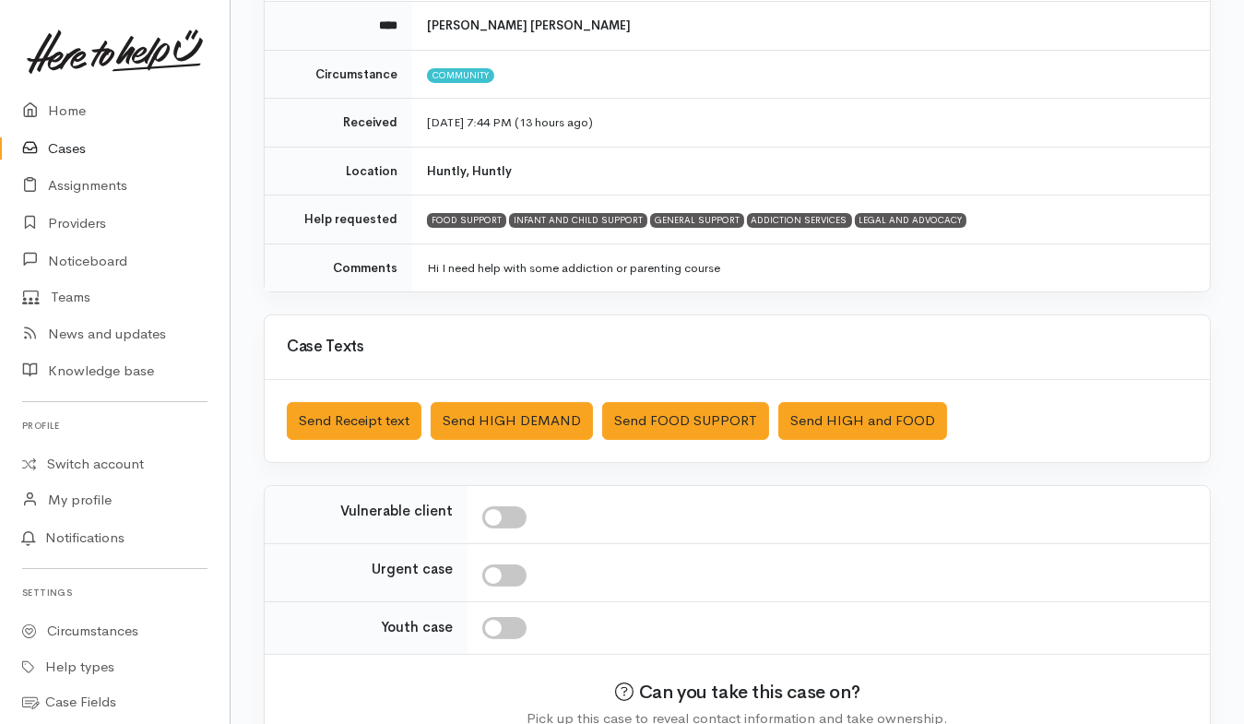
scroll to position [225, 0]
click at [383, 411] on button "Send Receipt text" at bounding box center [354, 421] width 135 height 38
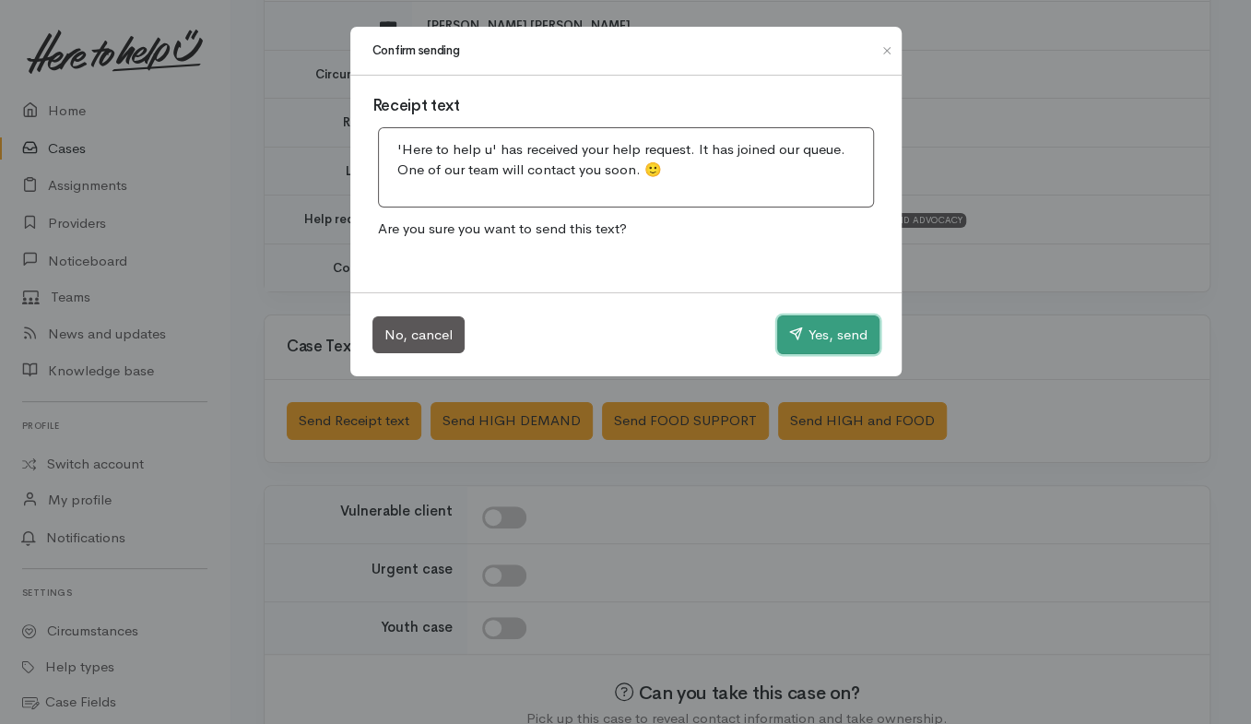
click at [854, 340] on button "Yes, send" at bounding box center [828, 334] width 102 height 39
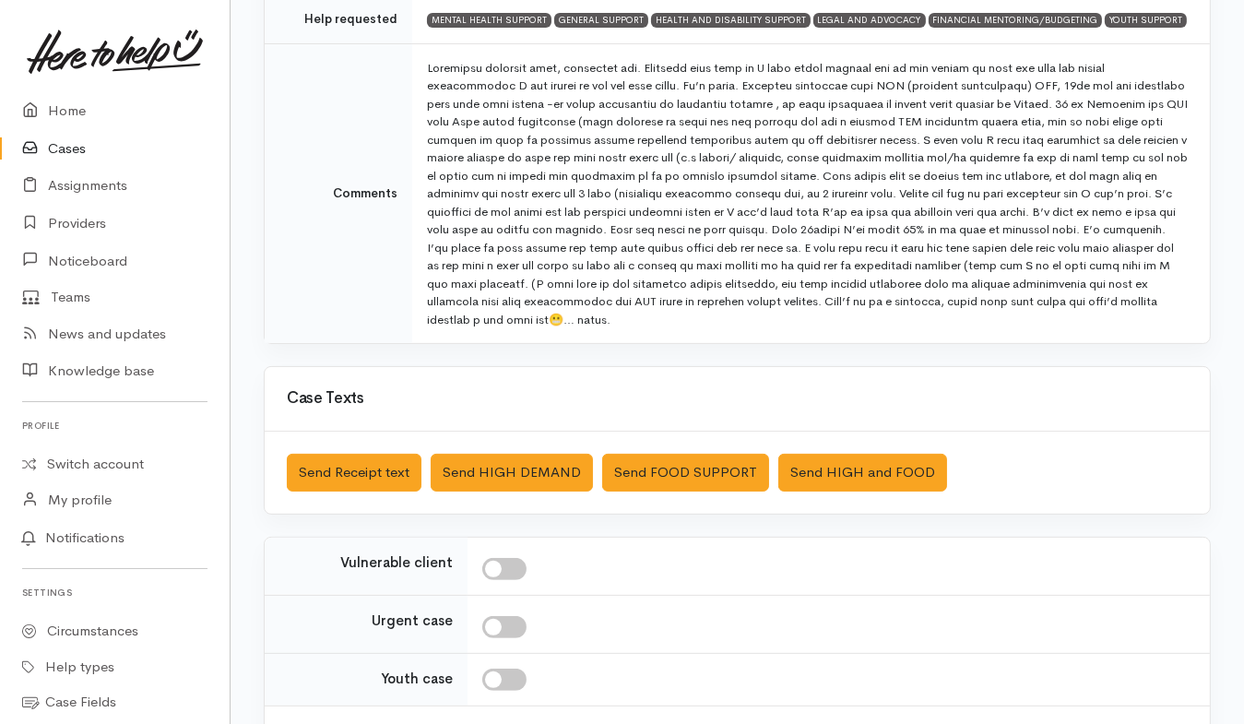
scroll to position [426, 0]
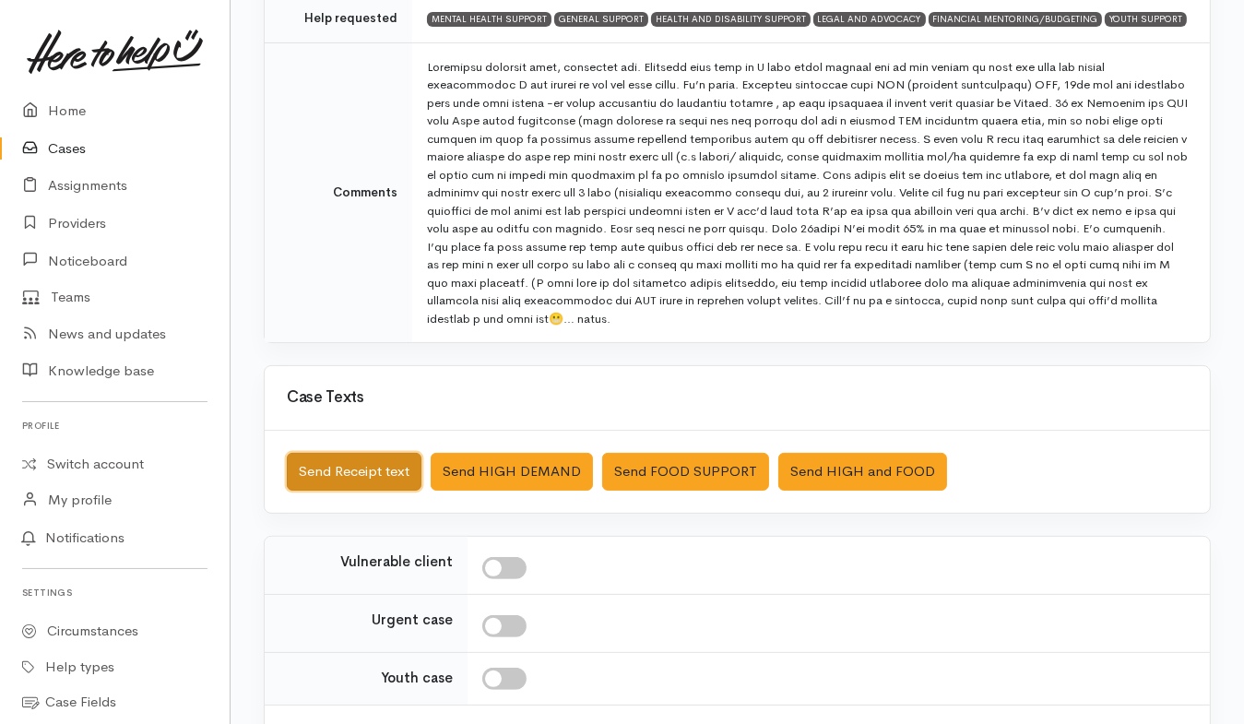
click at [380, 453] on button "Send Receipt text" at bounding box center [354, 472] width 135 height 38
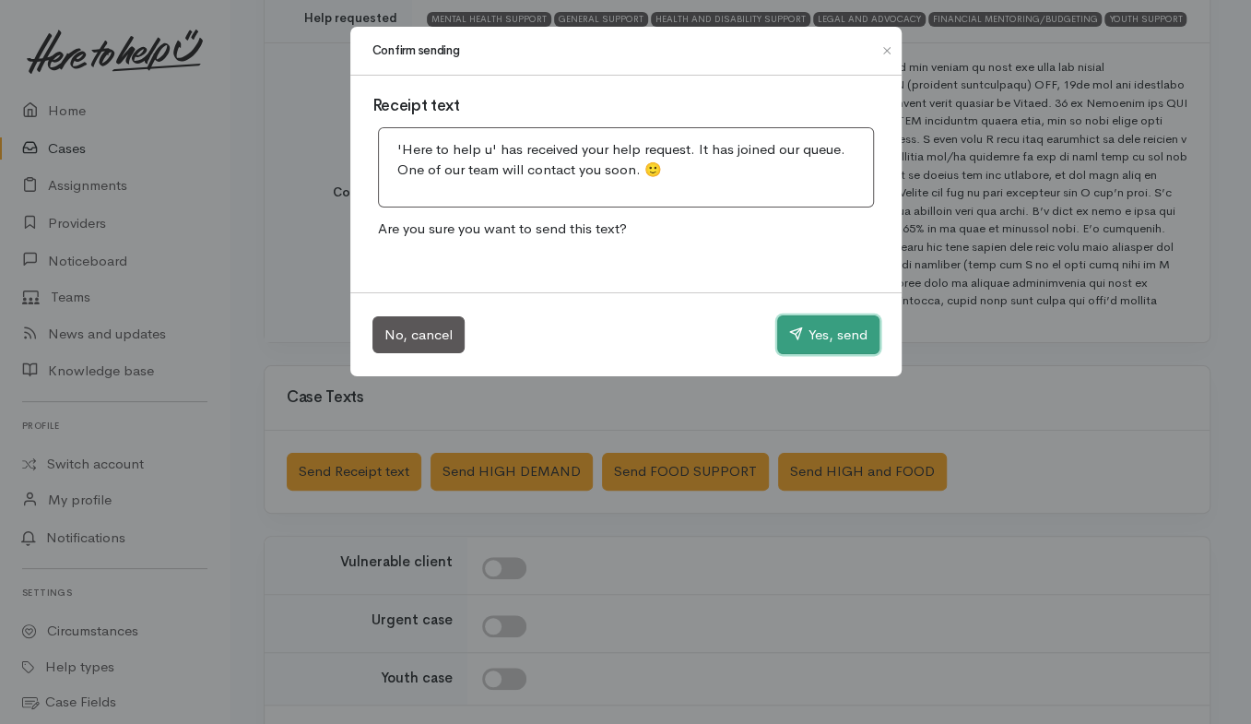
click at [848, 332] on button "Yes, send" at bounding box center [828, 334] width 102 height 39
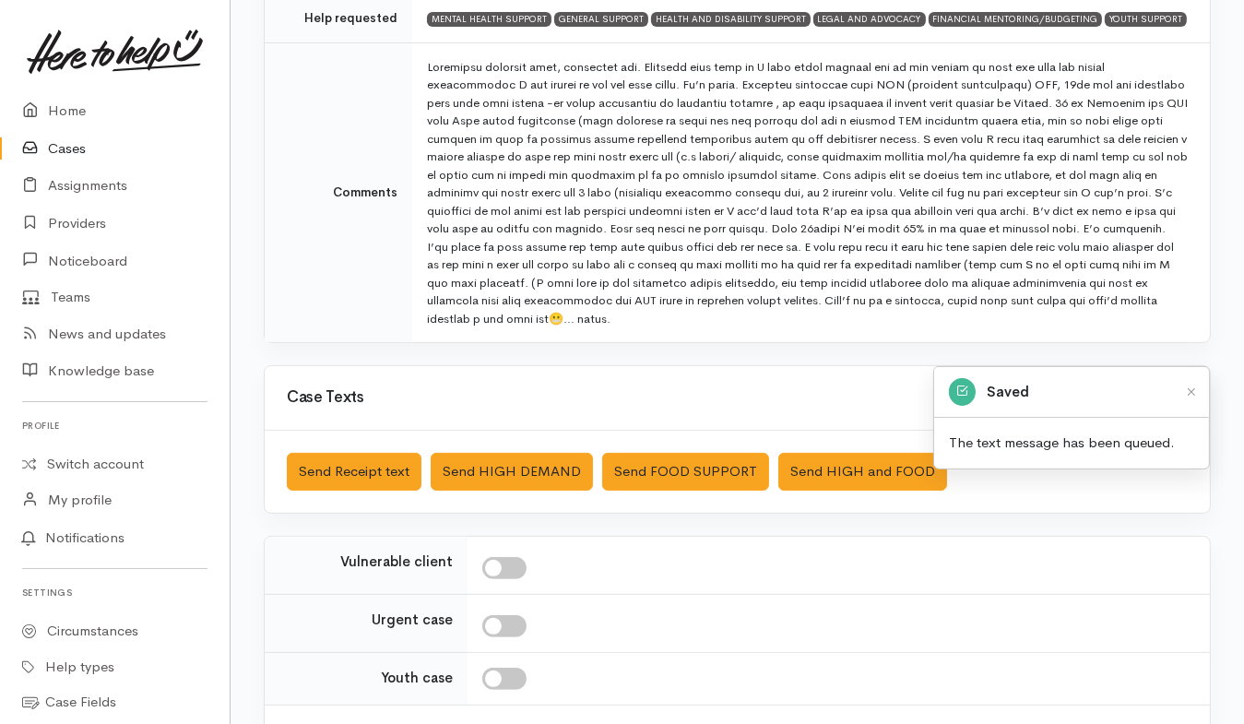
click at [514, 557] on input "checkbox" at bounding box center [504, 568] width 44 height 22
checkbox input "true"
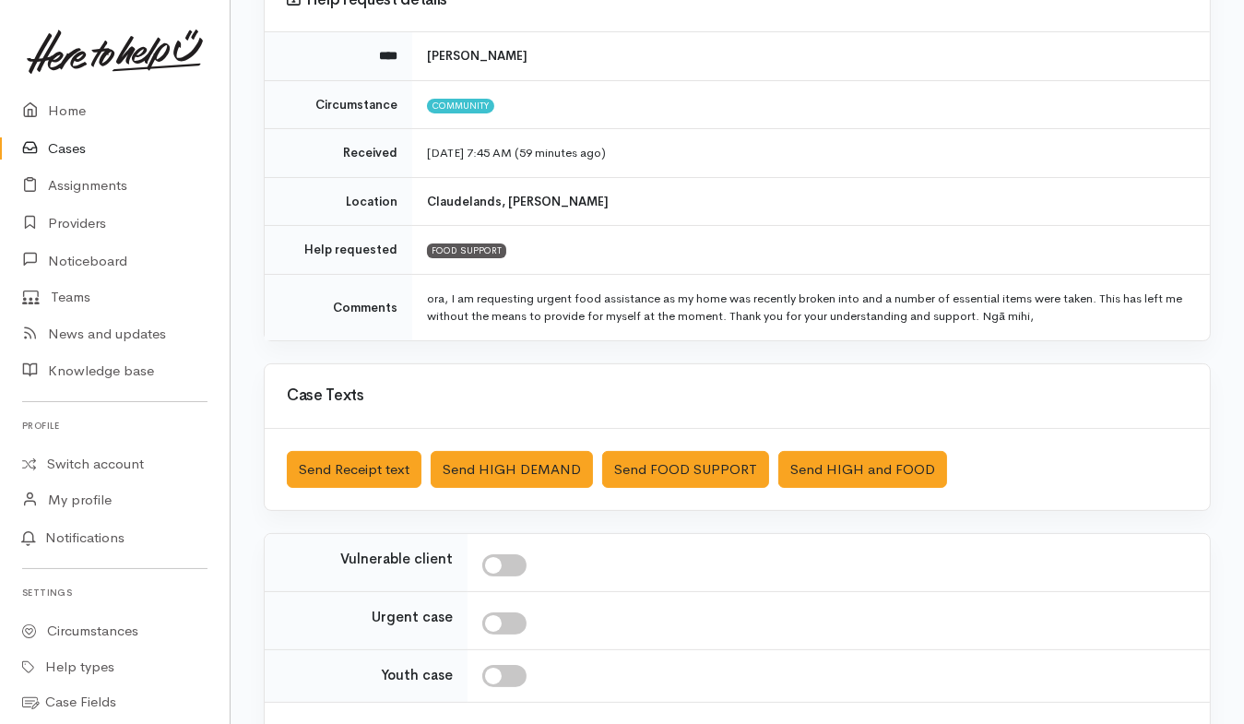
scroll to position [207, 0]
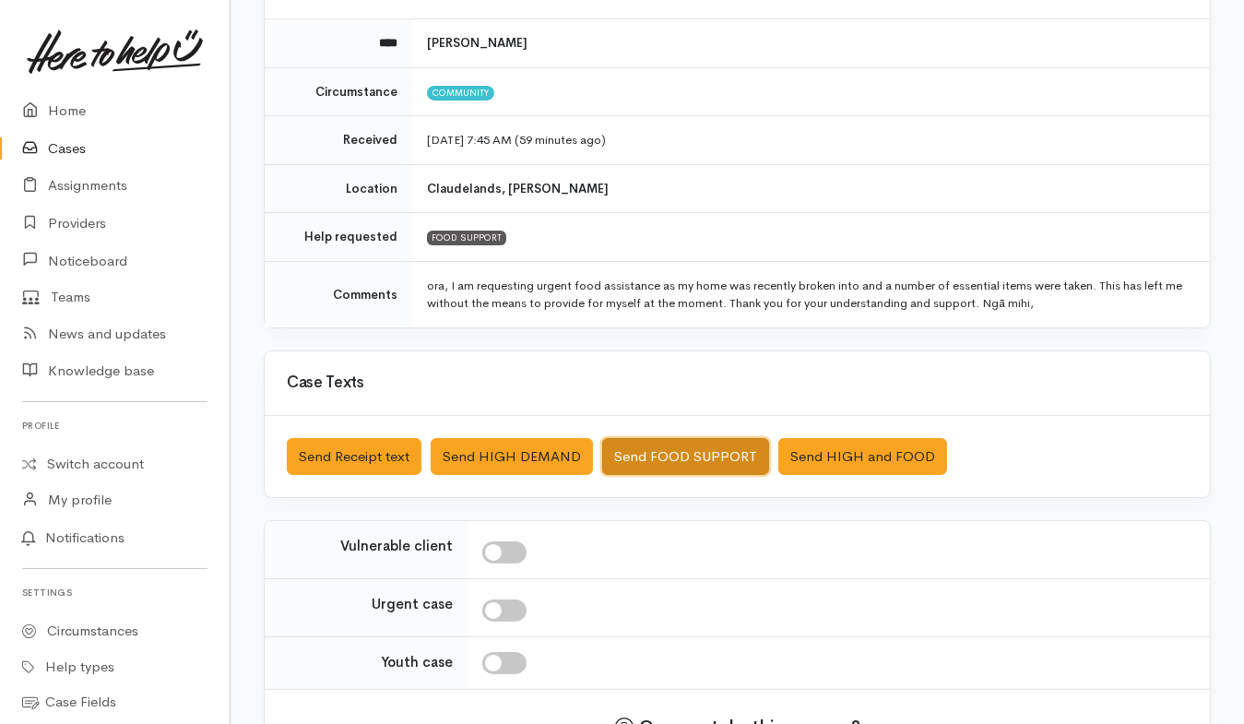
click at [702, 449] on button "Send FOOD SUPPORT" at bounding box center [685, 457] width 167 height 38
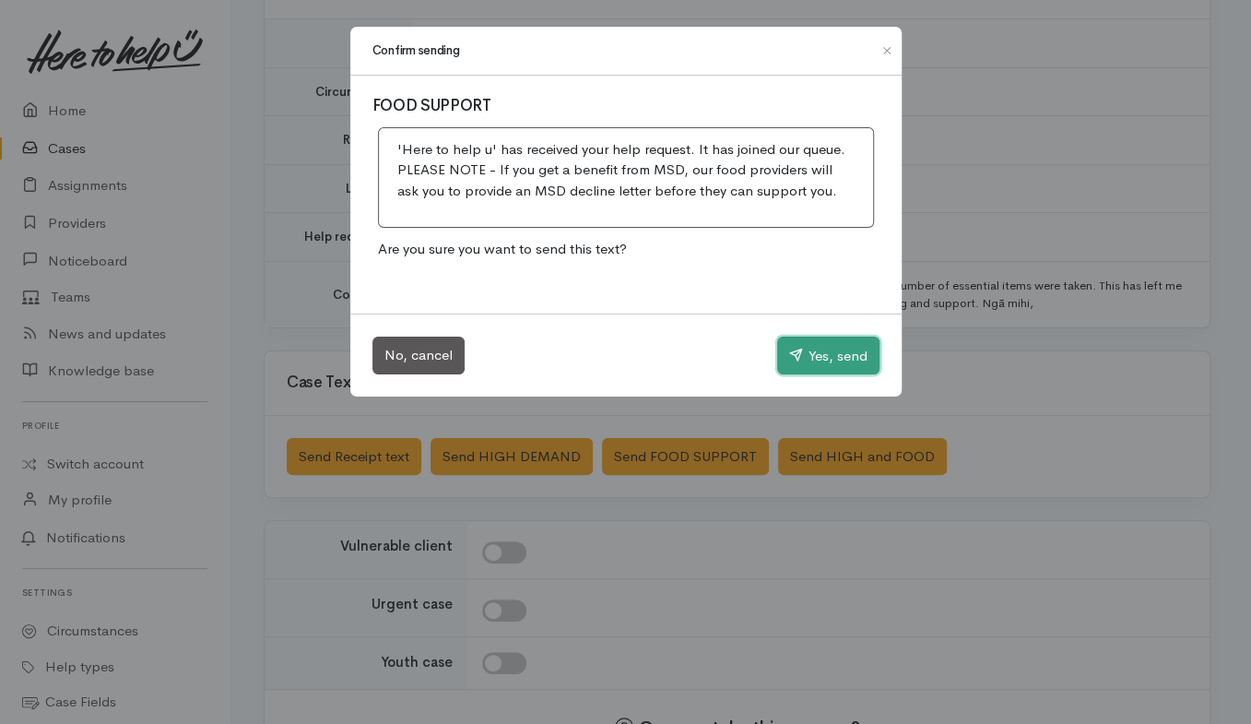
click at [844, 364] on button "Yes, send" at bounding box center [828, 356] width 102 height 39
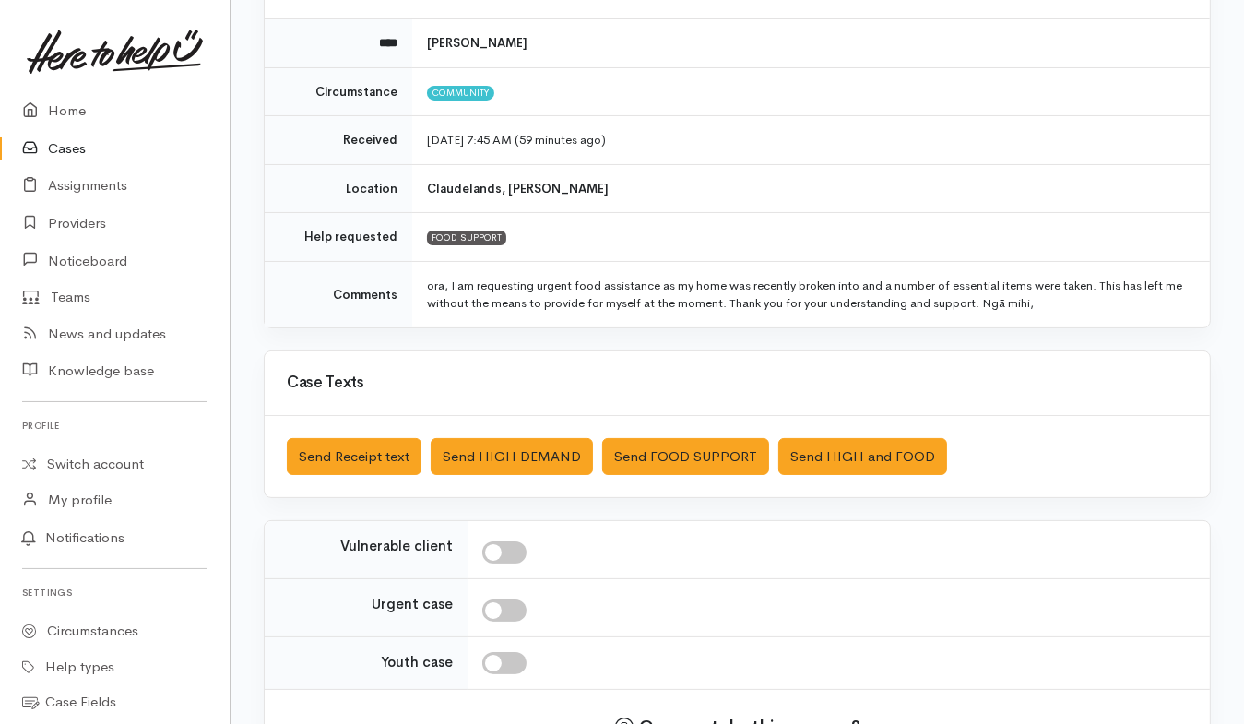
click at [76, 158] on link "Cases" at bounding box center [115, 149] width 230 height 38
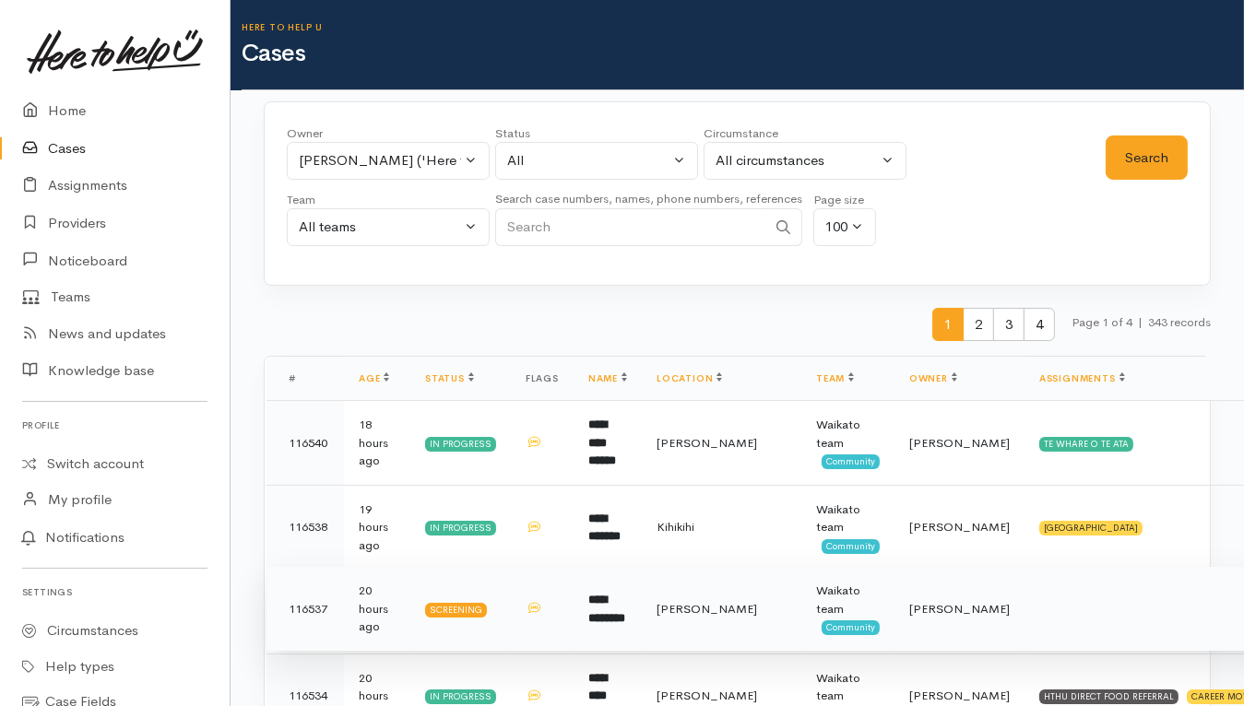
click at [1024, 602] on td at bounding box center [1216, 609] width 384 height 85
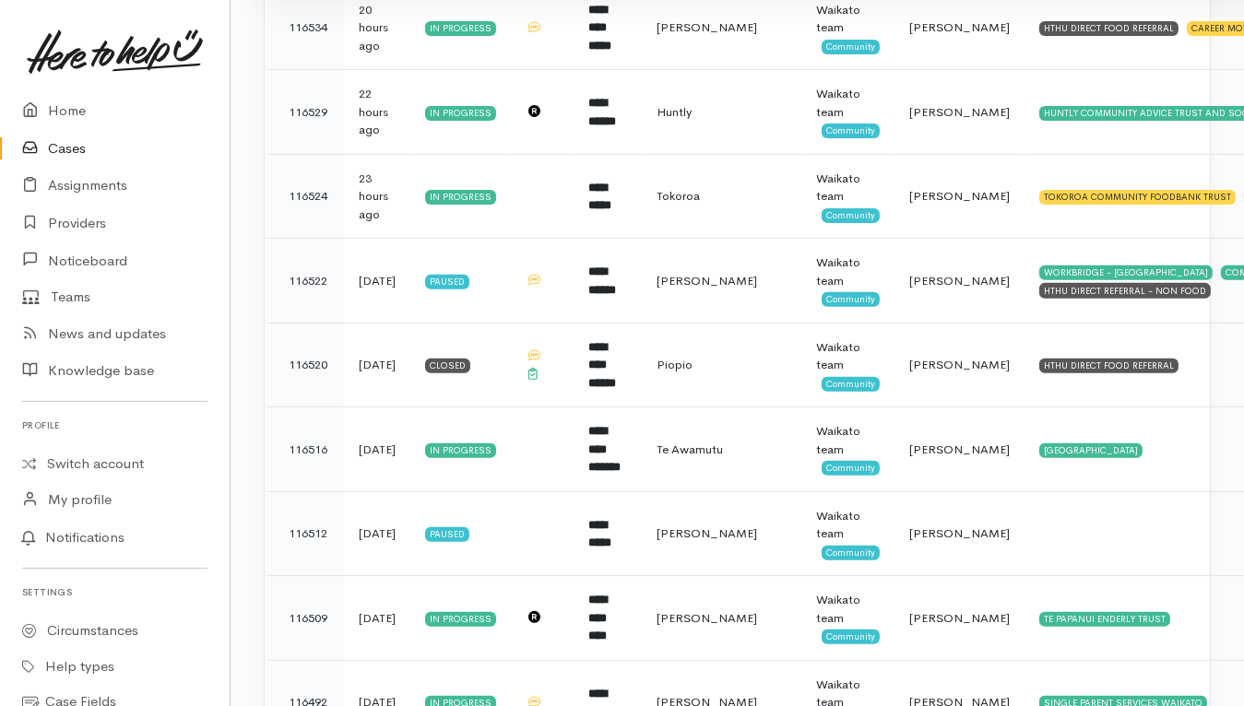
scroll to position [676, 0]
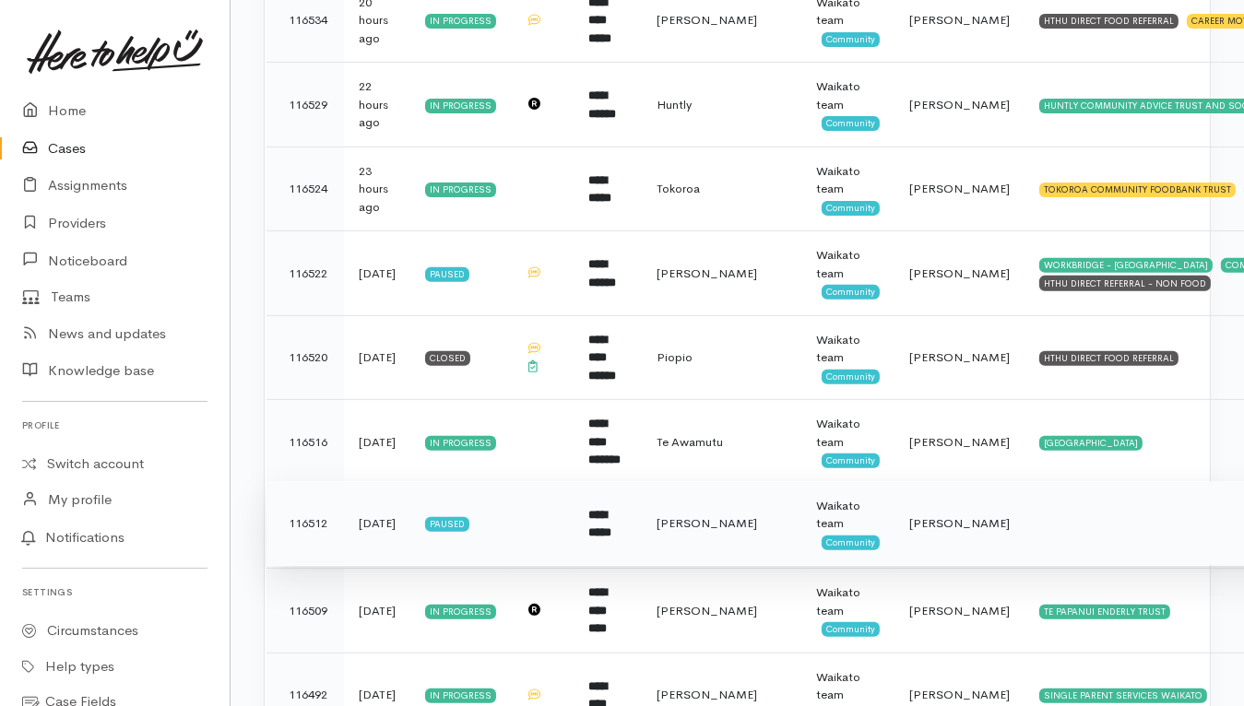
click at [1038, 516] on td at bounding box center [1216, 523] width 384 height 85
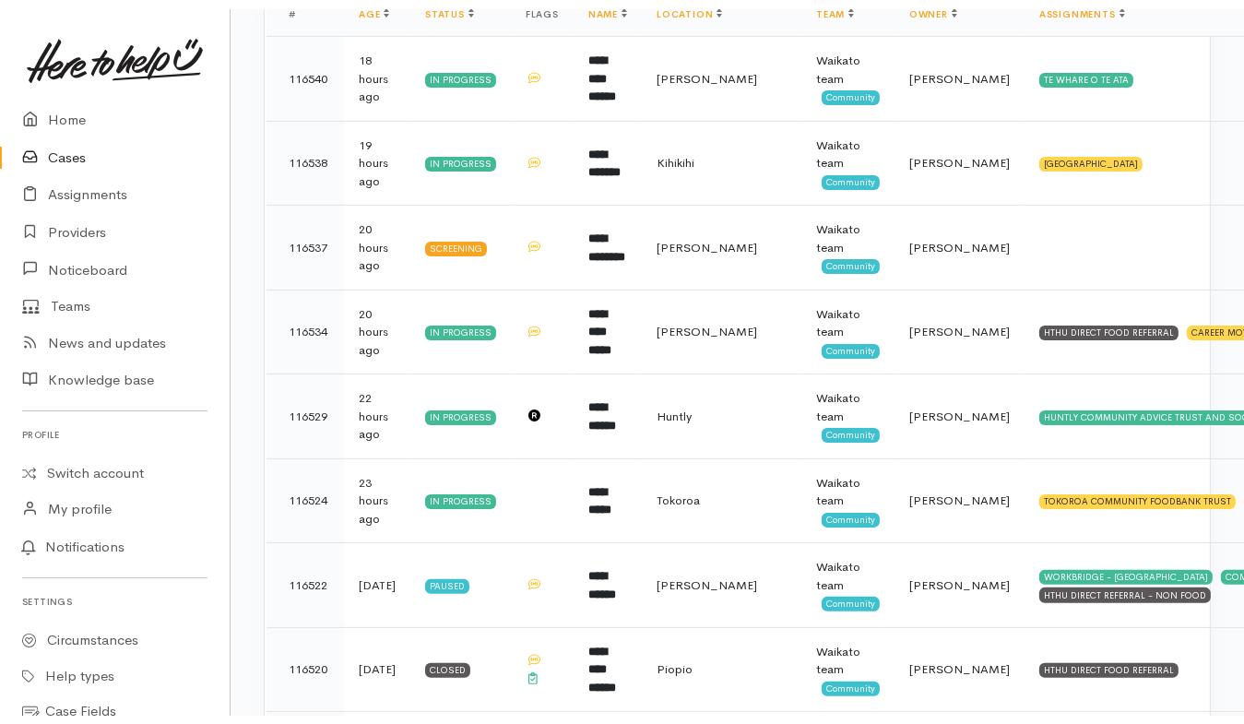
scroll to position [0, 0]
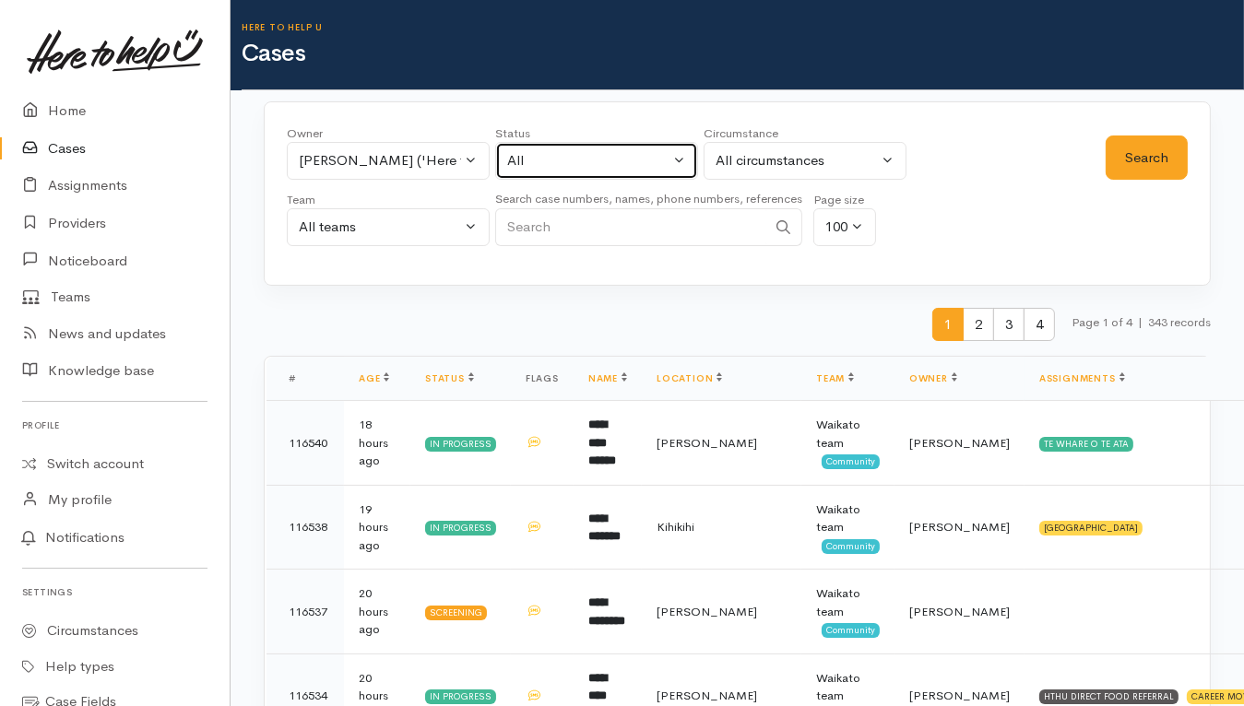
click at [613, 155] on div "All" at bounding box center [588, 160] width 162 height 21
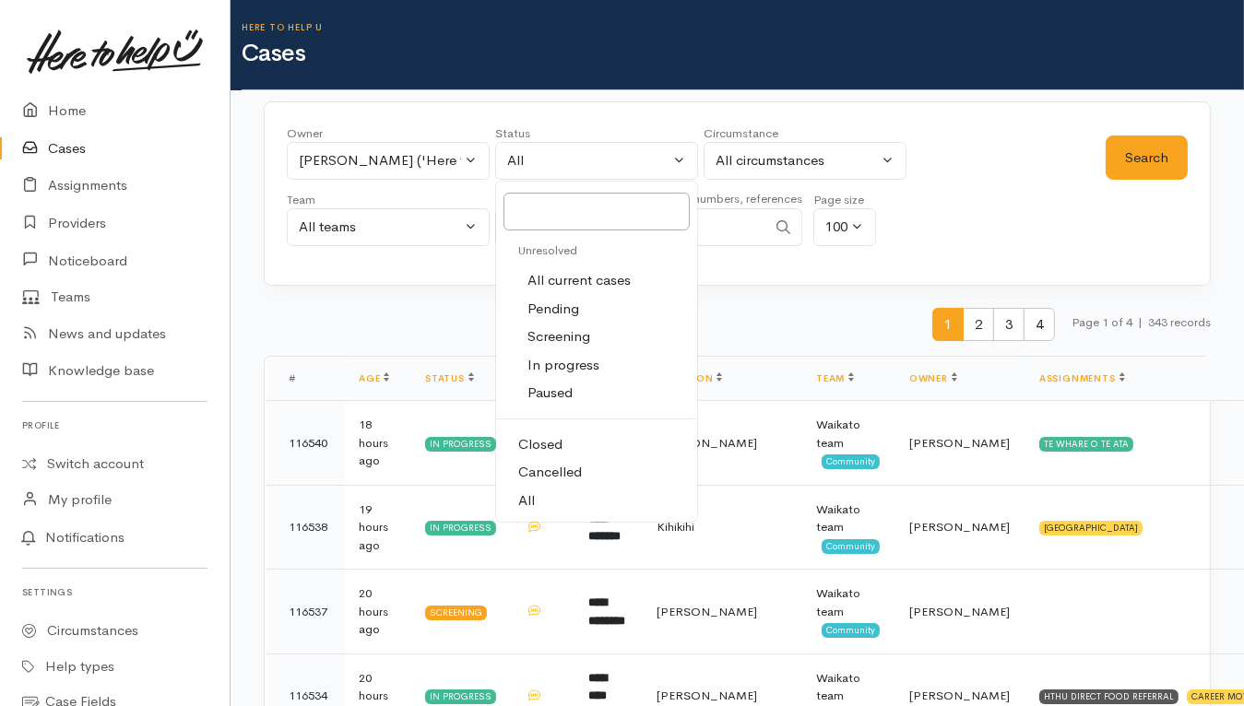
click at [603, 281] on span "All current cases" at bounding box center [578, 280] width 103 height 21
select select "Unresolved"
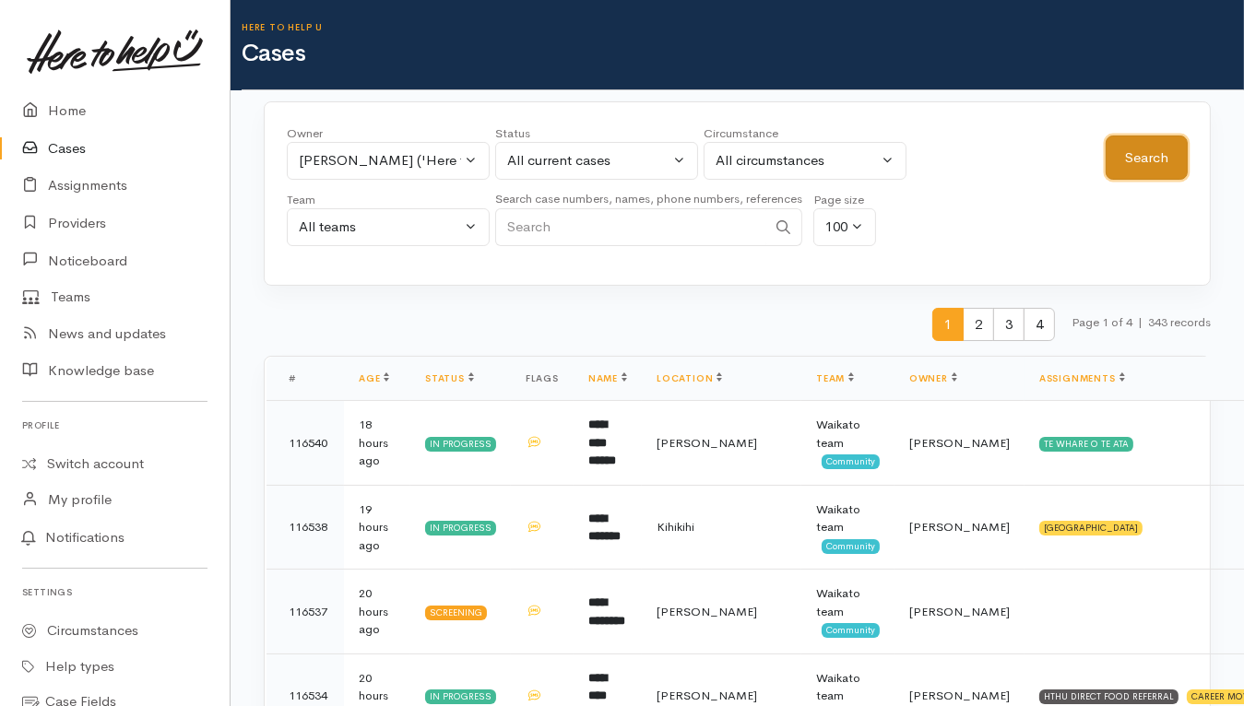
click at [1147, 160] on button "Search" at bounding box center [1146, 158] width 82 height 45
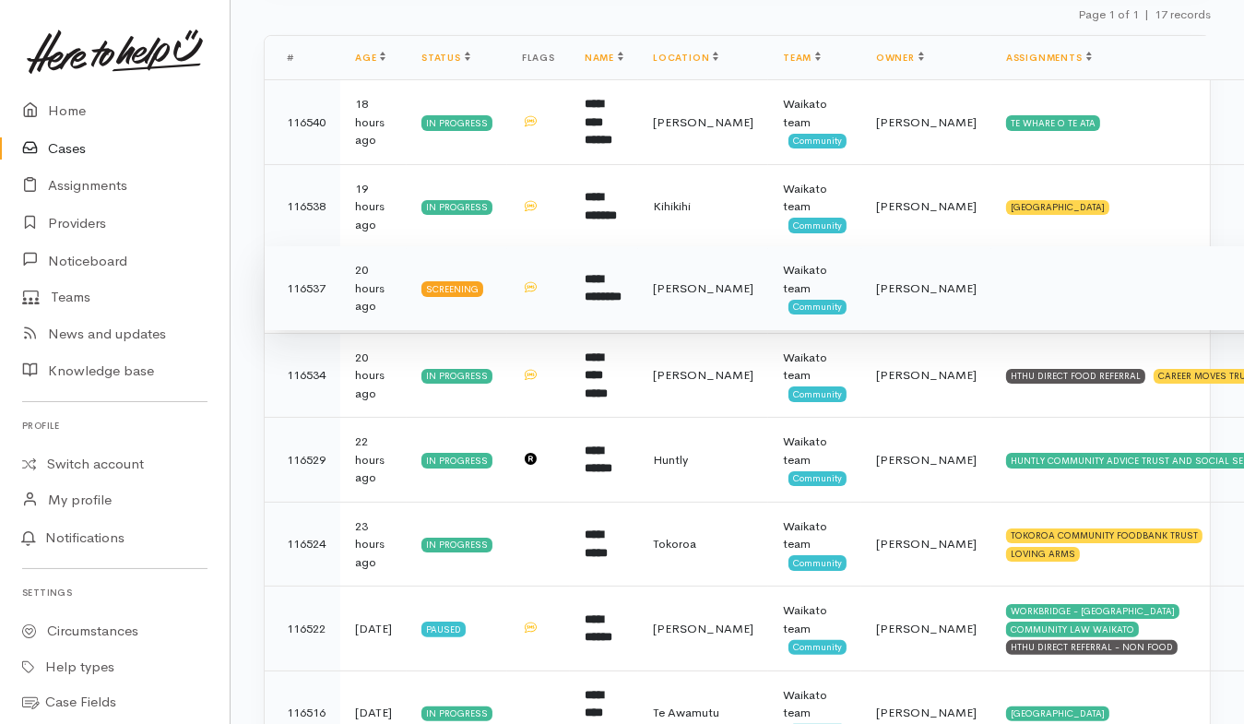
scroll to position [323, 0]
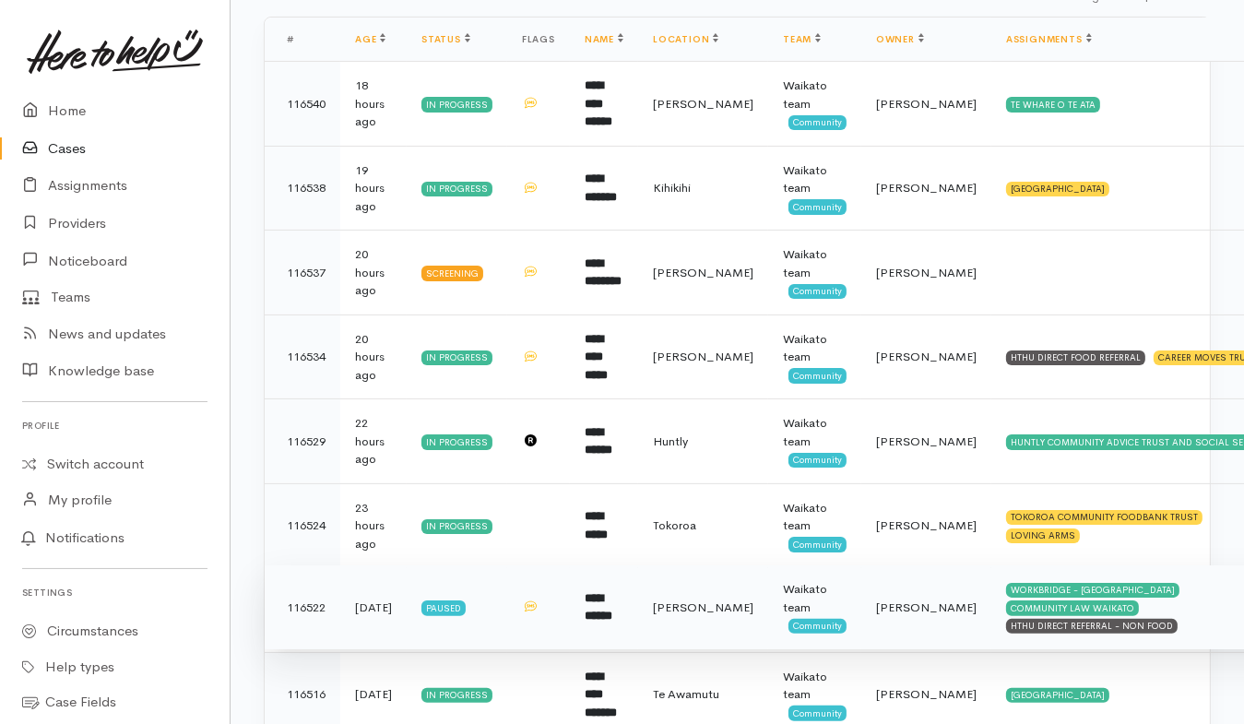
click at [714, 618] on td "[PERSON_NAME]" at bounding box center [703, 607] width 130 height 85
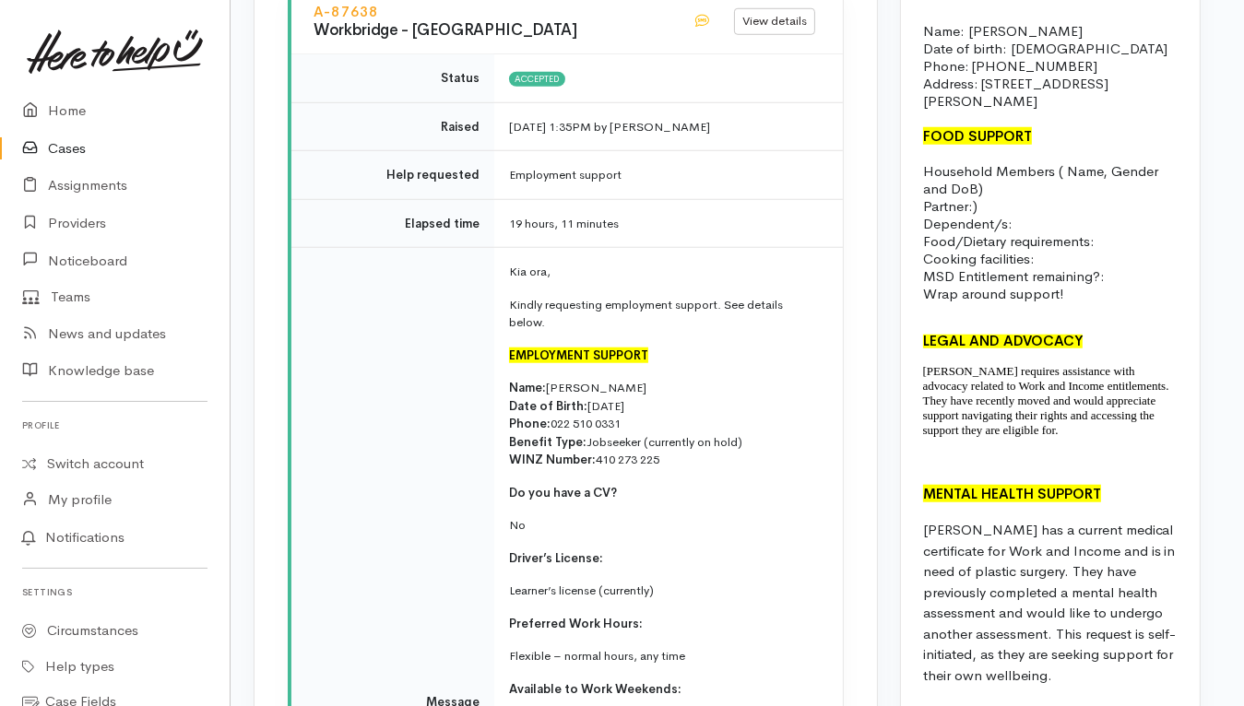
scroll to position [1642, 10]
